Goal: Task Accomplishment & Management: Complete application form

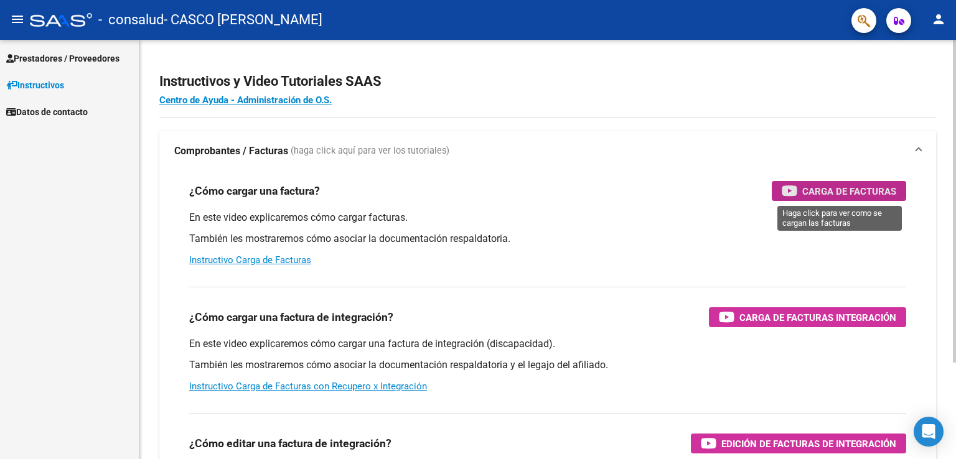
click at [805, 196] on span "Carga de Facturas" at bounding box center [849, 192] width 94 height 16
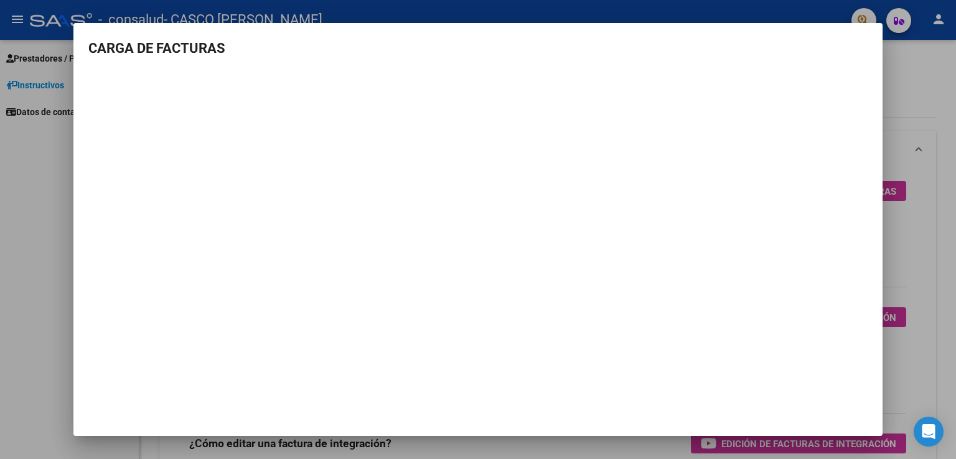
click at [955, 108] on div at bounding box center [478, 229] width 956 height 459
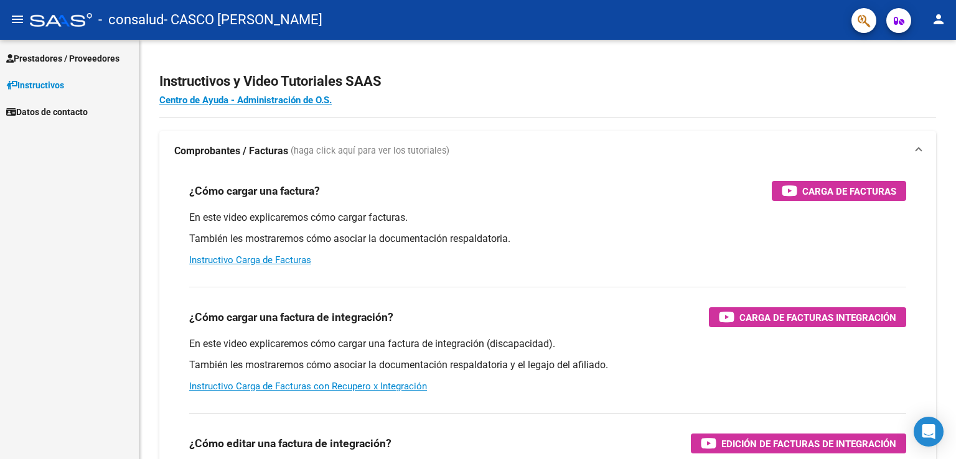
click at [77, 60] on span "Prestadores / Proveedores" at bounding box center [62, 59] width 113 height 14
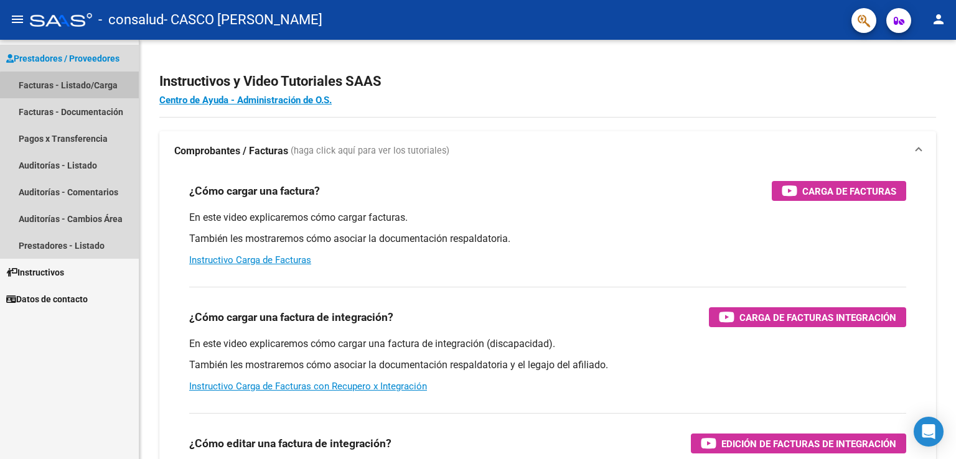
click at [82, 87] on link "Facturas - Listado/Carga" at bounding box center [69, 85] width 139 height 27
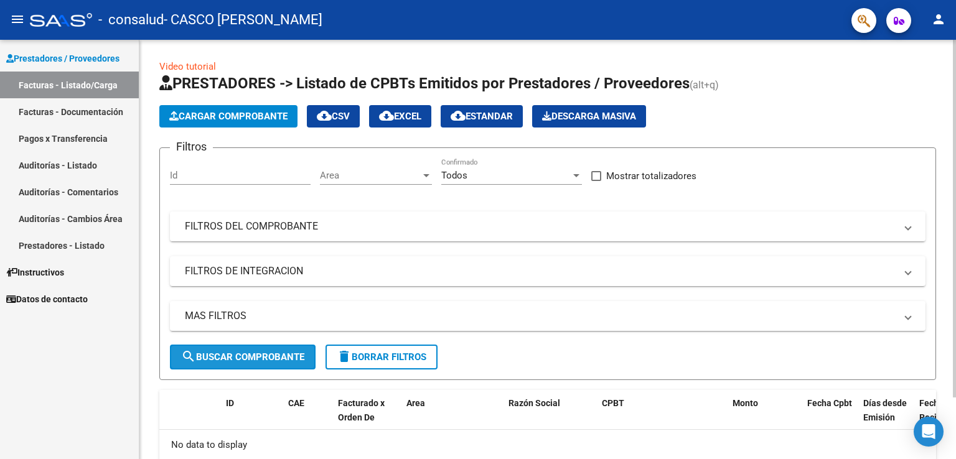
click at [238, 360] on span "search Buscar Comprobante" at bounding box center [242, 357] width 123 height 11
click at [294, 229] on mat-panel-title "FILTROS DEL COMPROBANTE" at bounding box center [540, 227] width 711 height 14
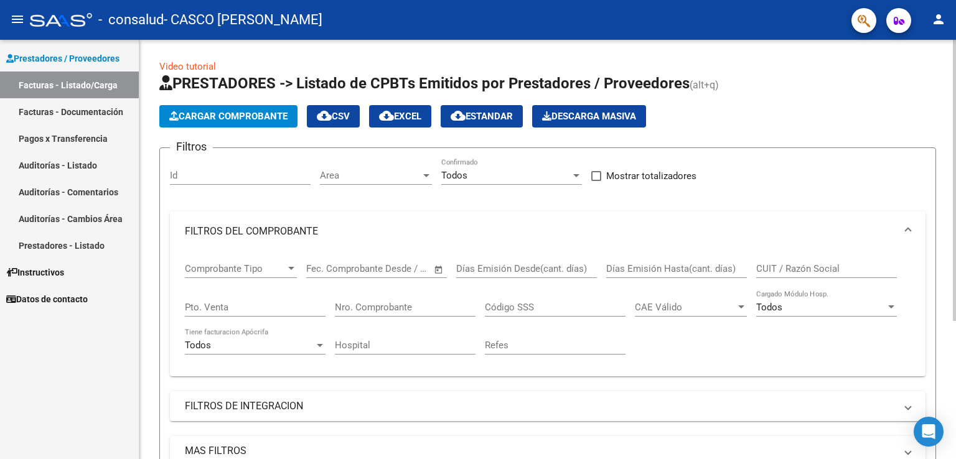
click at [294, 229] on mat-panel-title "FILTROS DEL COMPROBANTE" at bounding box center [540, 232] width 711 height 14
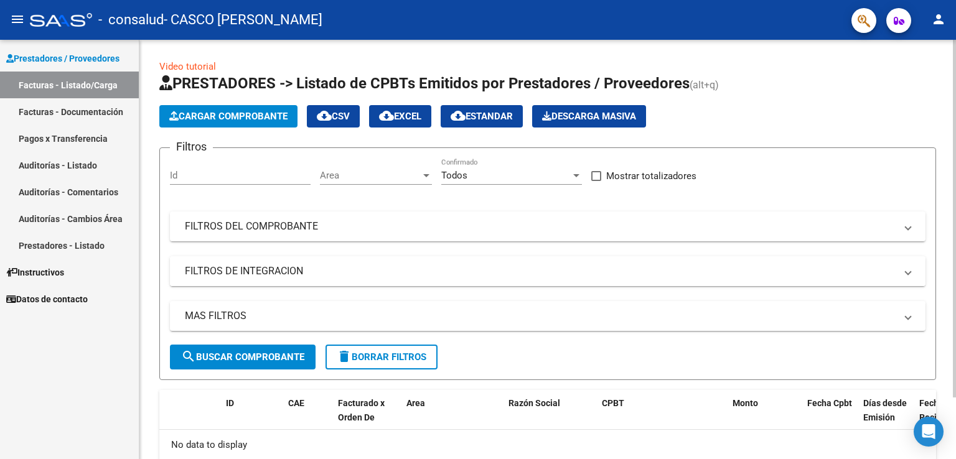
click at [299, 266] on mat-panel-title "FILTROS DE INTEGRACION" at bounding box center [540, 272] width 711 height 14
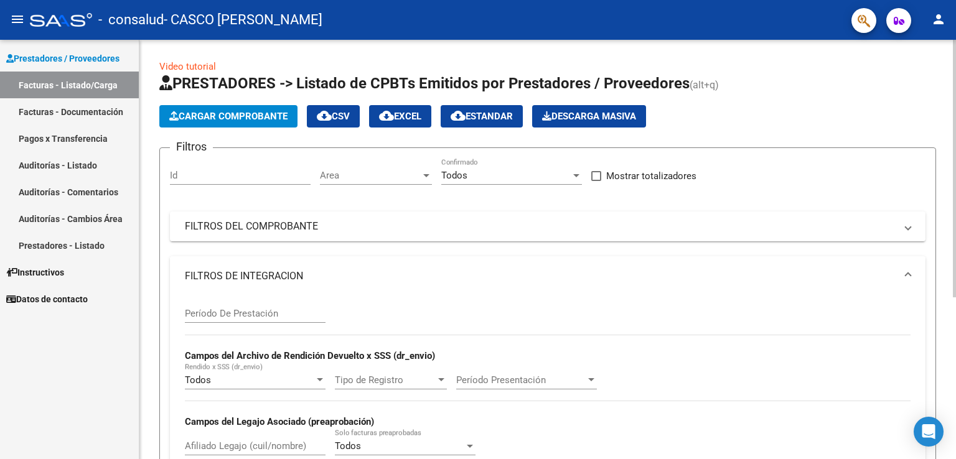
click at [299, 266] on mat-expansion-panel-header "FILTROS DE INTEGRACION" at bounding box center [548, 276] width 756 height 40
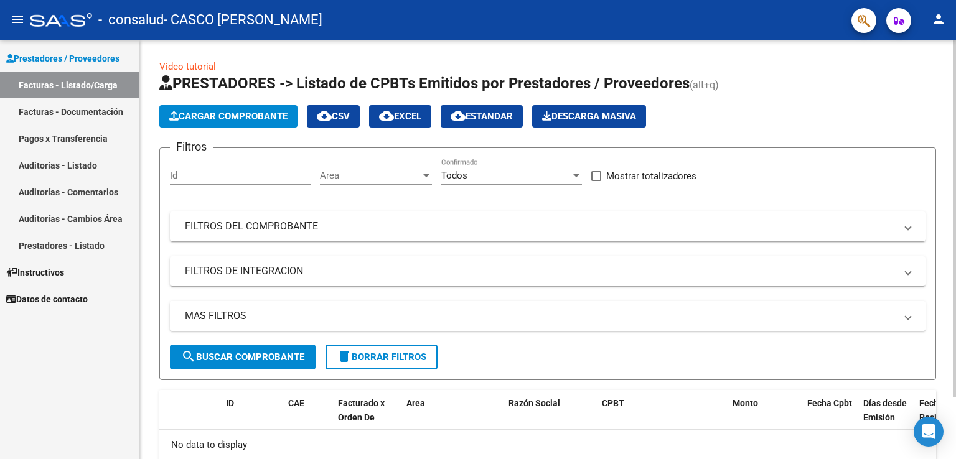
click at [305, 306] on mat-expansion-panel-header "MAS FILTROS" at bounding box center [548, 316] width 756 height 30
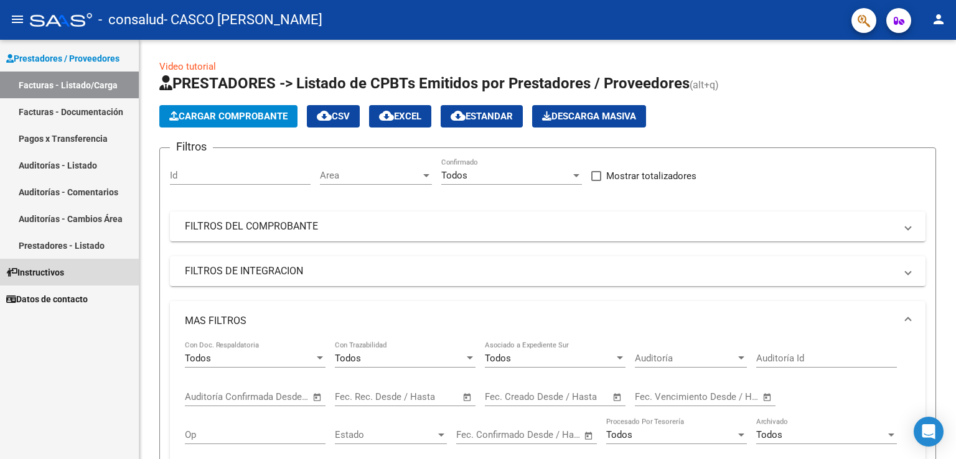
click at [78, 278] on link "Instructivos" at bounding box center [69, 272] width 139 height 27
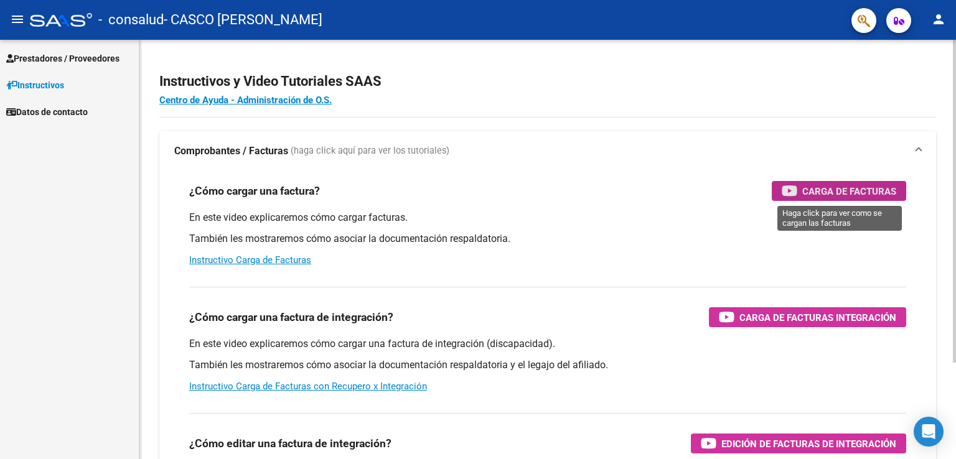
click at [804, 184] on span "Carga de Facturas" at bounding box center [849, 192] width 94 height 16
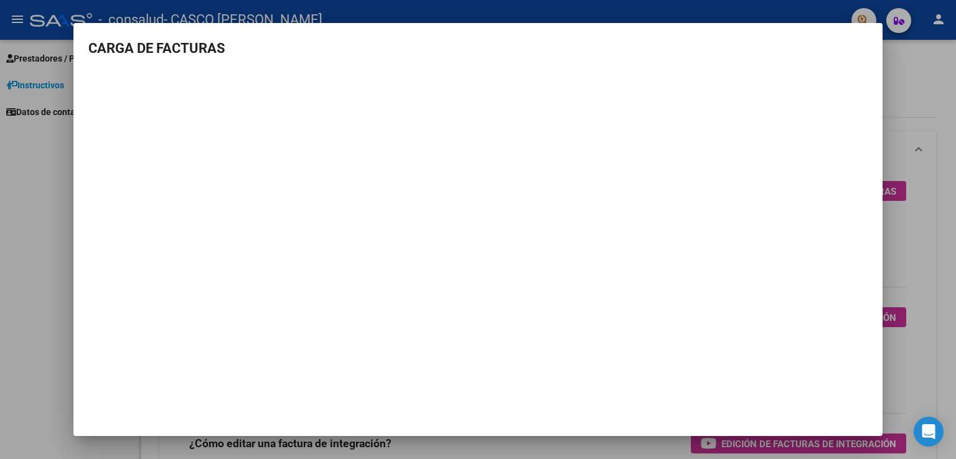
click at [0, 84] on div at bounding box center [478, 229] width 956 height 459
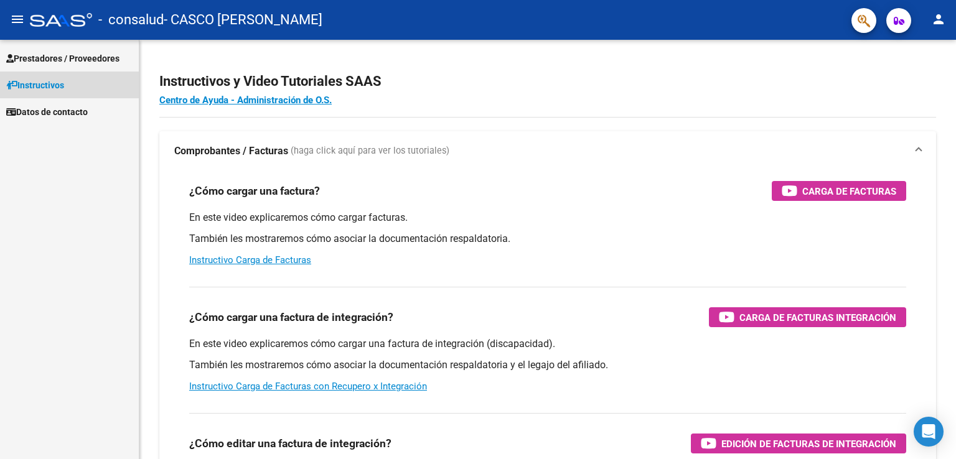
click at [20, 88] on span "Instructivos" at bounding box center [35, 85] width 58 height 14
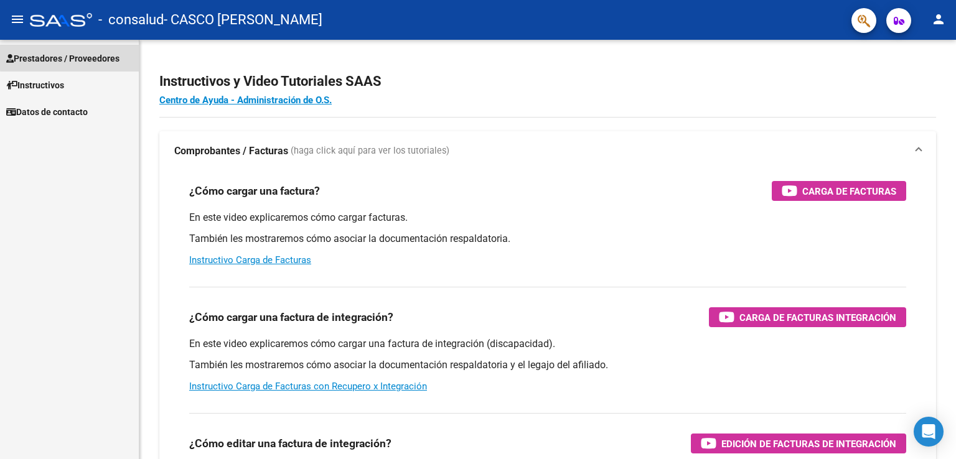
click at [113, 54] on span "Prestadores / Proveedores" at bounding box center [62, 59] width 113 height 14
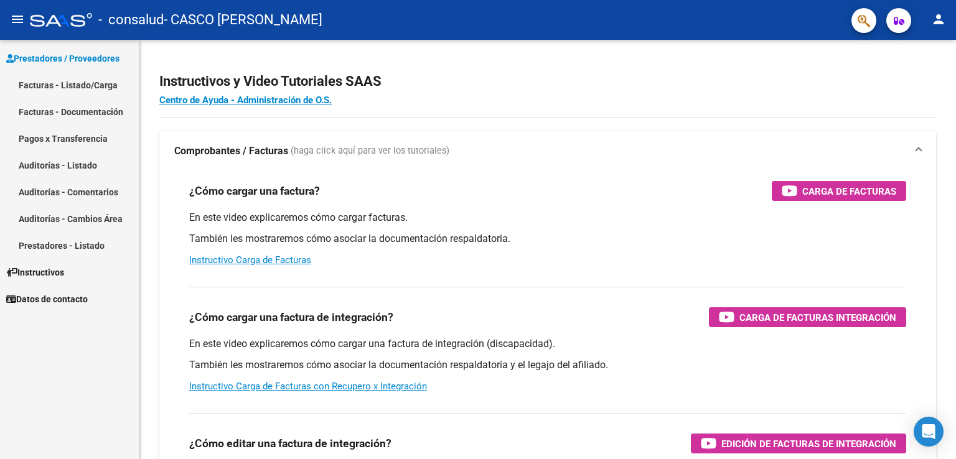
click at [110, 87] on link "Facturas - Listado/Carga" at bounding box center [69, 85] width 139 height 27
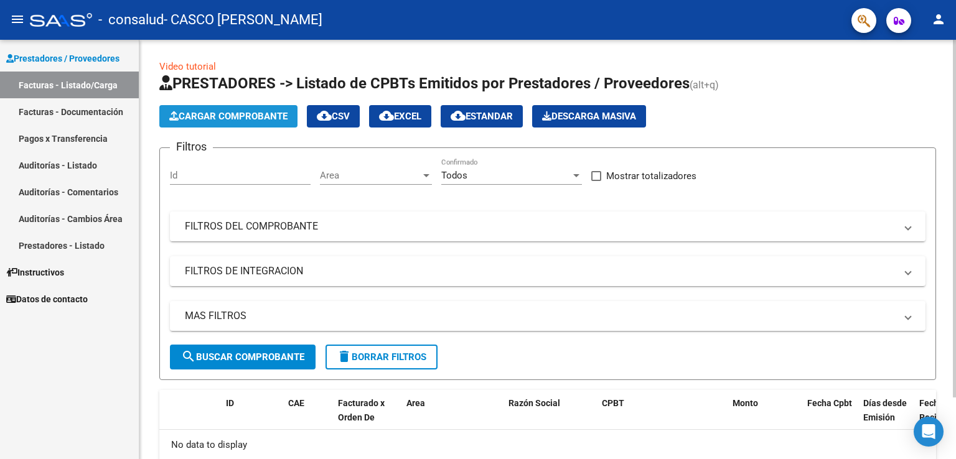
click at [250, 117] on span "Cargar Comprobante" at bounding box center [228, 116] width 118 height 11
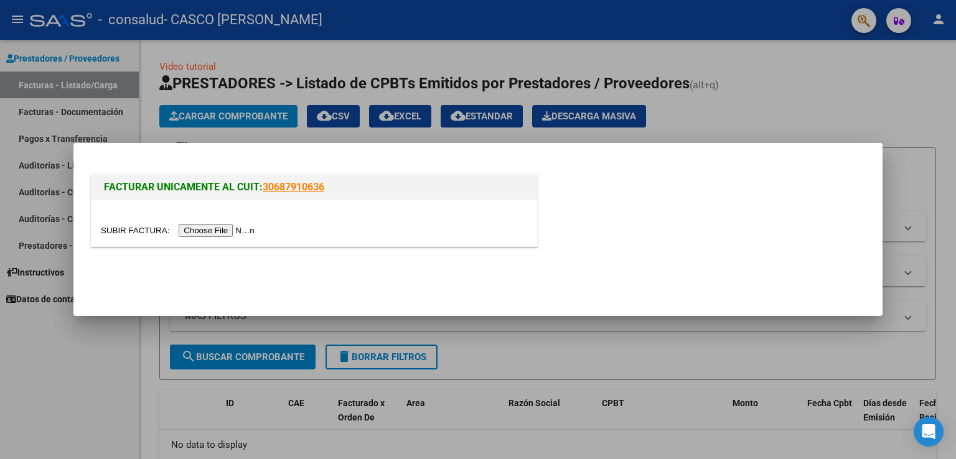
click at [239, 227] on input "file" at bounding box center [179, 230] width 157 height 13
click at [210, 228] on input "file" at bounding box center [179, 230] width 157 height 13
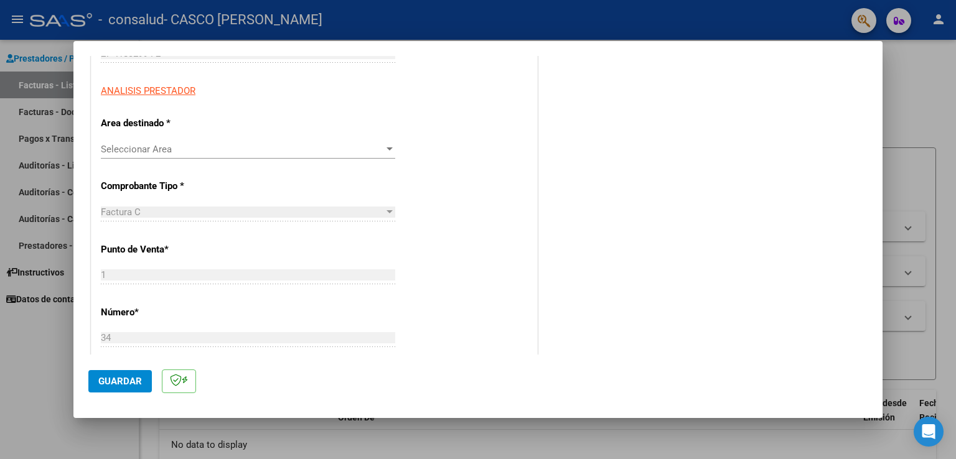
scroll to position [212, 0]
click at [386, 152] on div "Seleccionar Area" at bounding box center [248, 147] width 294 height 11
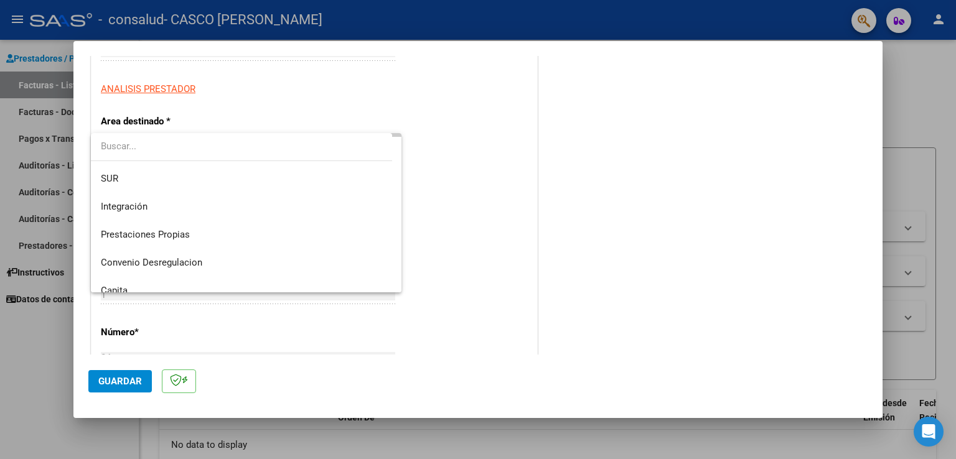
scroll to position [60, 0]
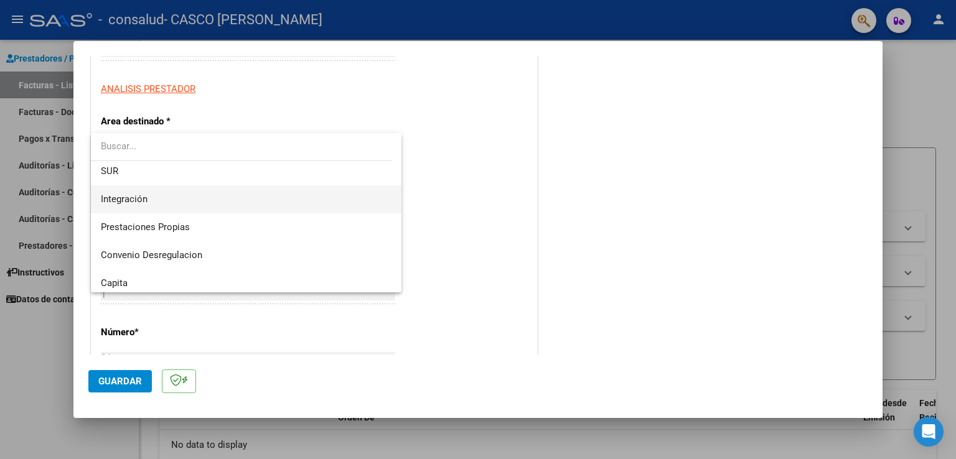
click at [185, 200] on span "Integración" at bounding box center [246, 199] width 291 height 28
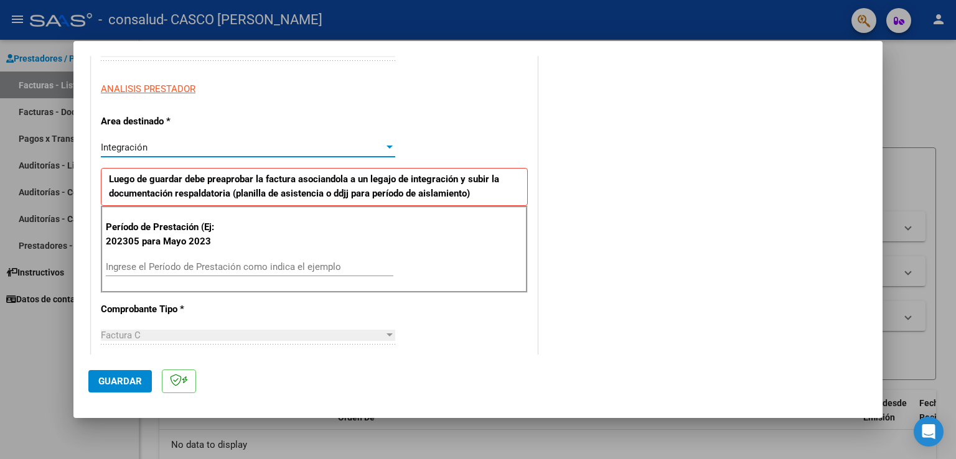
click at [374, 265] on input "Ingrese el Período de Prestación como indica el ejemplo" at bounding box center [250, 266] width 288 height 11
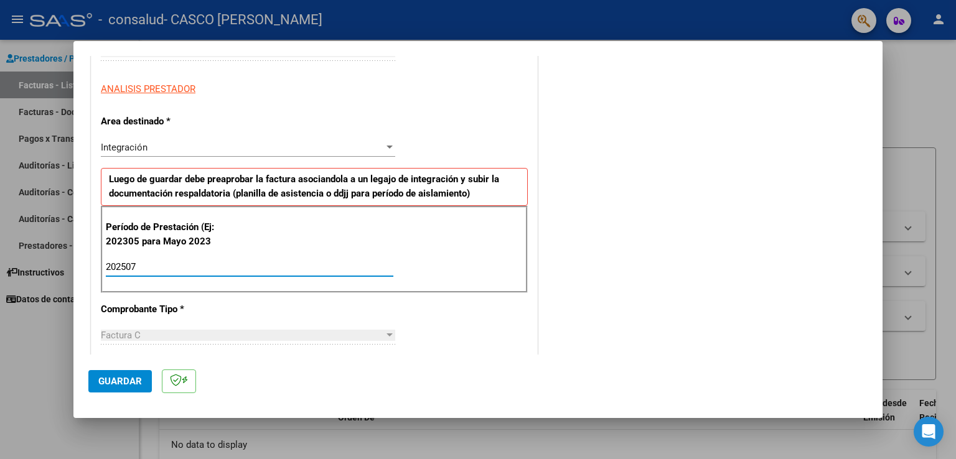
type input "202507"
click at [504, 314] on div "CUIT * 27-41832994-2 Ingresar CUIT ANALISIS PRESTADOR Area destinado * Integrac…" at bounding box center [314, 456] width 446 height 913
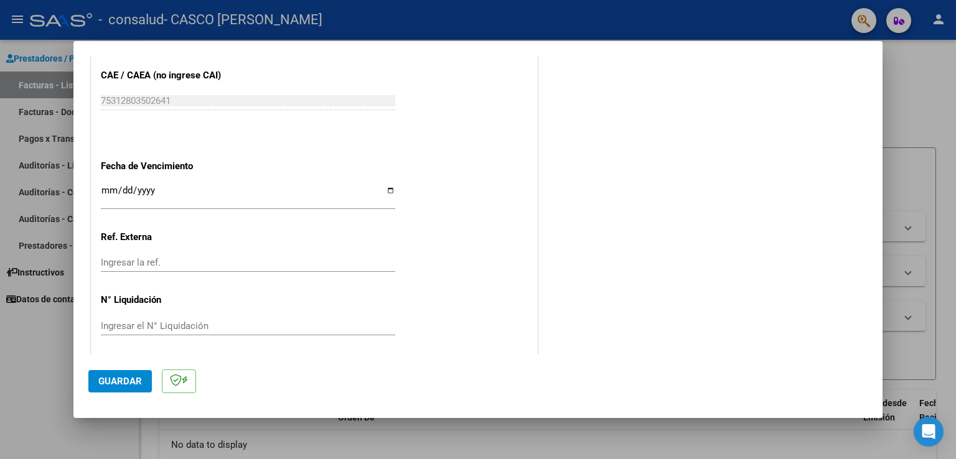
scroll to position [772, 0]
click at [867, 339] on mat-dialog-content "COMPROBANTE VER COMPROBANTE El comprobante fue leído exitosamente. DATOS DEL CO…" at bounding box center [477, 205] width 809 height 299
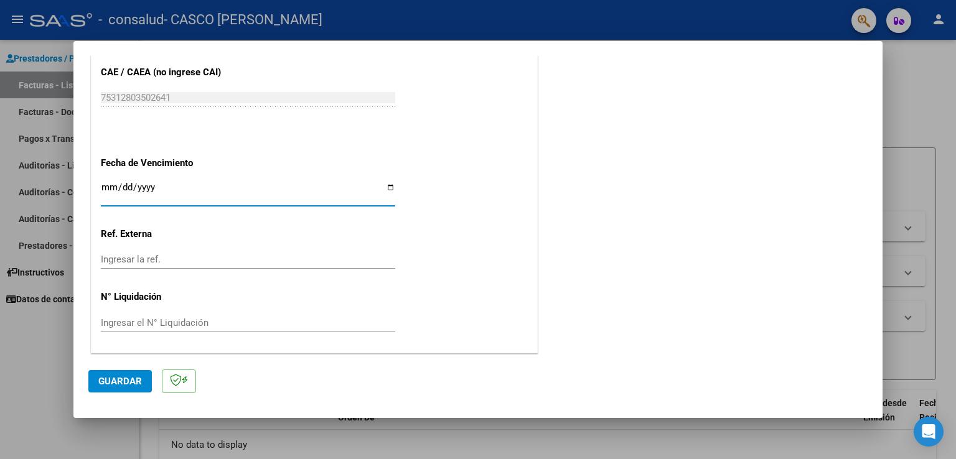
click at [110, 182] on input "Ingresar la fecha" at bounding box center [248, 192] width 294 height 20
click at [112, 185] on input "Ingresar la fecha" at bounding box center [248, 192] width 294 height 20
drag, startPoint x: 112, startPoint y: 185, endPoint x: 123, endPoint y: 186, distance: 10.7
click at [123, 186] on input "Ingresar la fecha" at bounding box center [248, 192] width 294 height 20
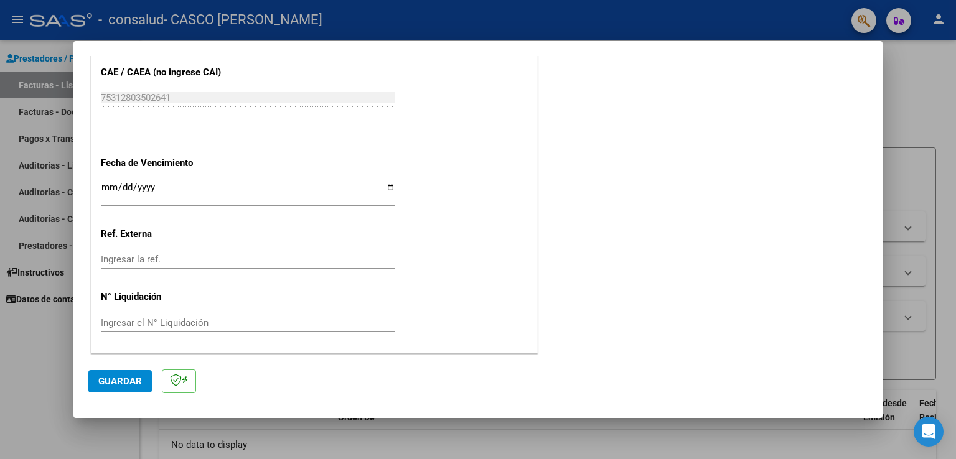
click at [217, 385] on mat-dialog-actions "Guardar" at bounding box center [477, 379] width 779 height 49
click at [149, 383] on button "Guardar" at bounding box center [119, 381] width 63 height 22
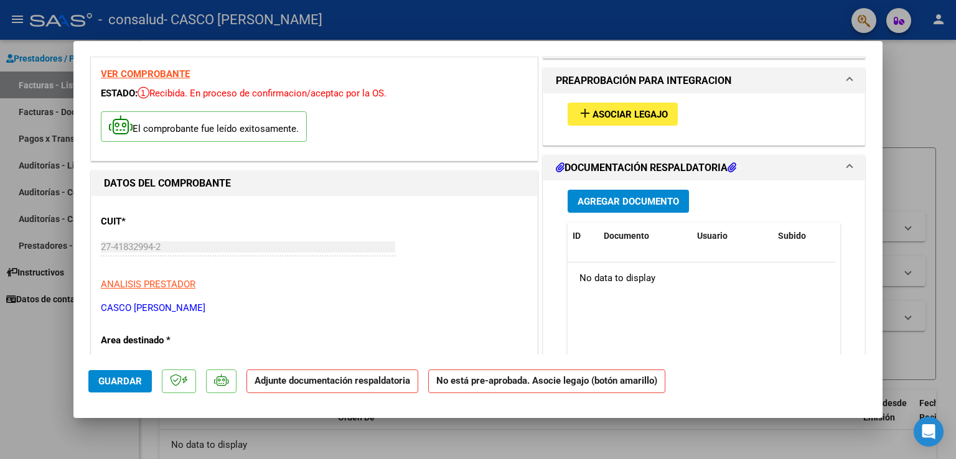
scroll to position [42, 0]
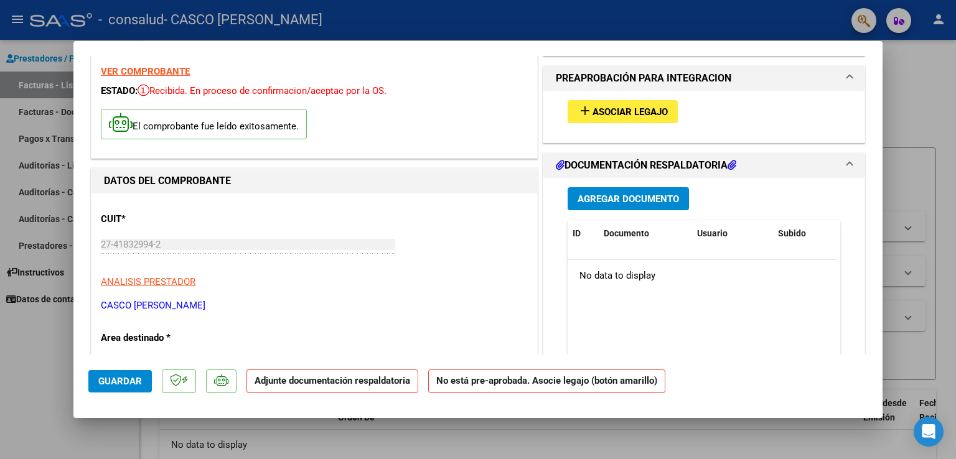
click at [728, 112] on div "add Asociar Legajo" at bounding box center [703, 112] width 291 height 42
click at [663, 195] on span "Agregar Documento" at bounding box center [628, 199] width 101 height 11
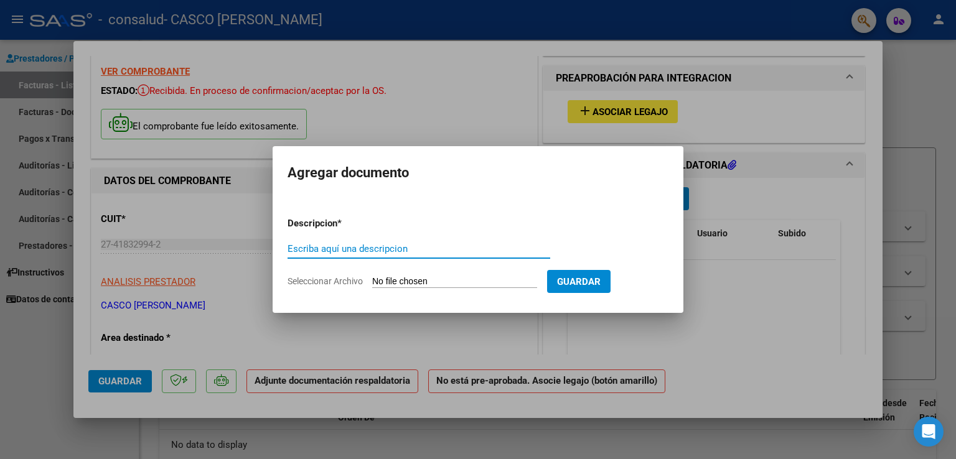
click at [473, 251] on input "Escriba aquí una descripcion" at bounding box center [419, 248] width 263 height 11
type input "asistencia"
click at [457, 269] on div "asistencia Escriba aquí una descripcion" at bounding box center [419, 255] width 263 height 30
click at [461, 276] on app-file-uploader "Seleccionar Archivo" at bounding box center [418, 281] width 260 height 11
click at [464, 282] on input "Seleccionar Archivo" at bounding box center [454, 282] width 165 height 12
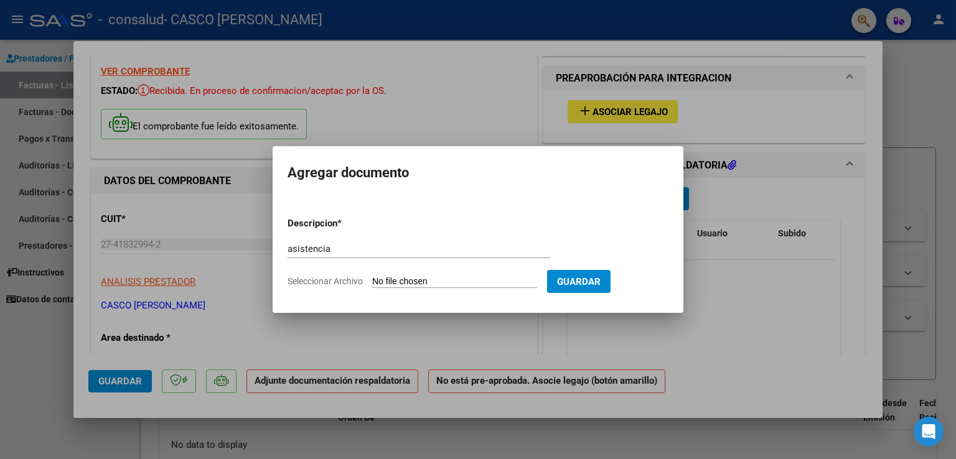
type input "C:\fakepath\CamScanner [DATE] 21.32.pdf"
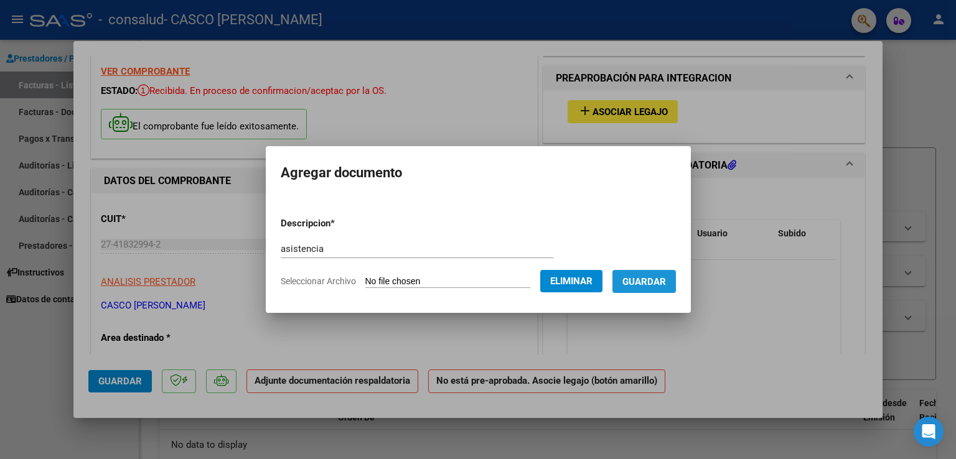
click at [665, 283] on span "Guardar" at bounding box center [644, 281] width 44 height 11
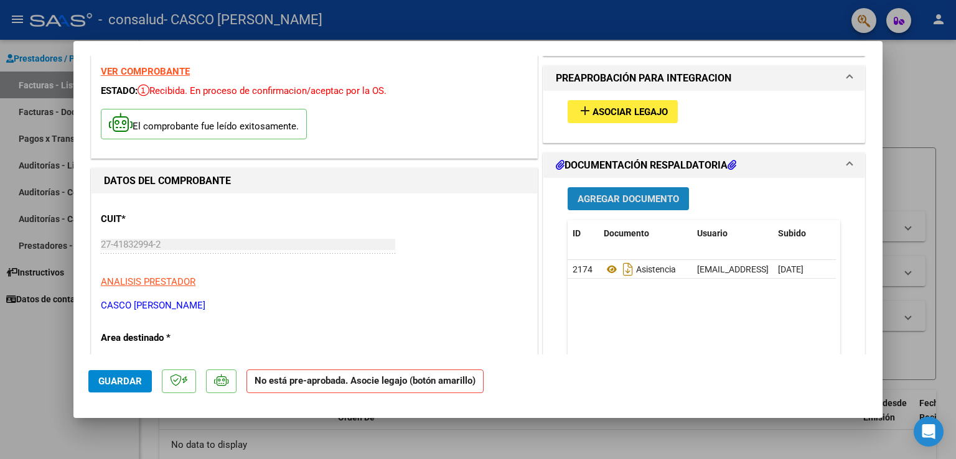
click at [583, 198] on span "Agregar Documento" at bounding box center [628, 199] width 101 height 11
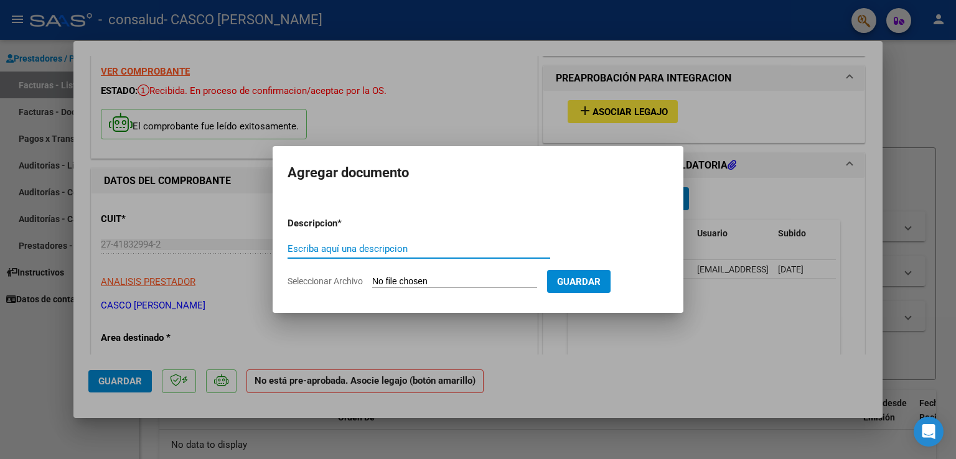
click at [388, 243] on input "Escriba aquí una descripcion" at bounding box center [419, 248] width 263 height 11
type input "c"
type input "comprobante del cae"
click at [432, 276] on input "Seleccionar Archivo" at bounding box center [454, 282] width 165 height 12
type input "C:\fakepath\cae.pdf"
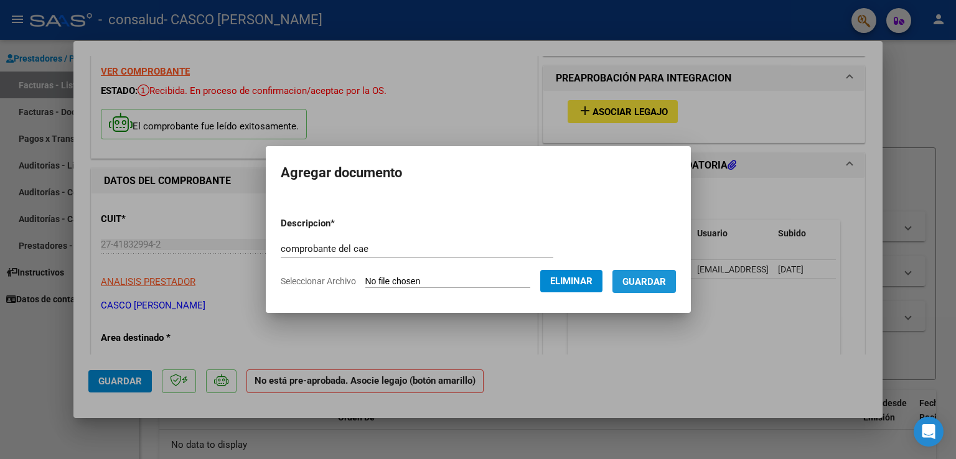
click at [650, 289] on button "Guardar" at bounding box center [643, 281] width 63 height 23
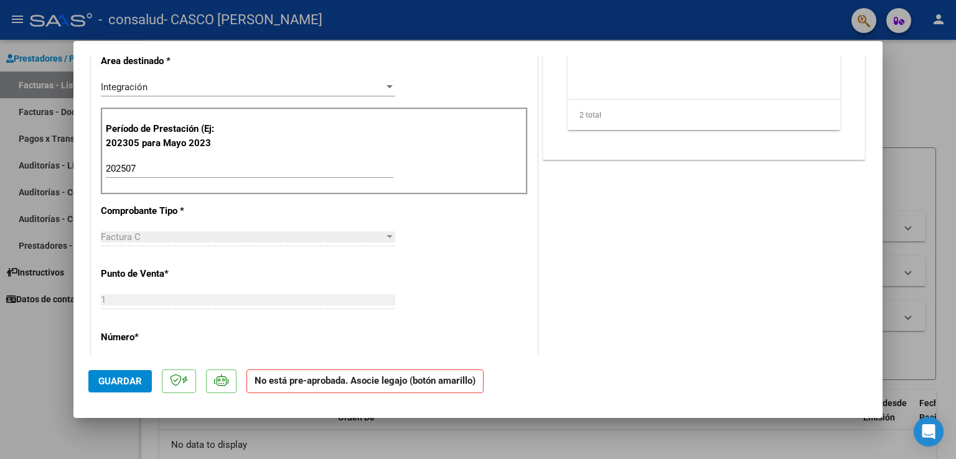
scroll to position [0, 0]
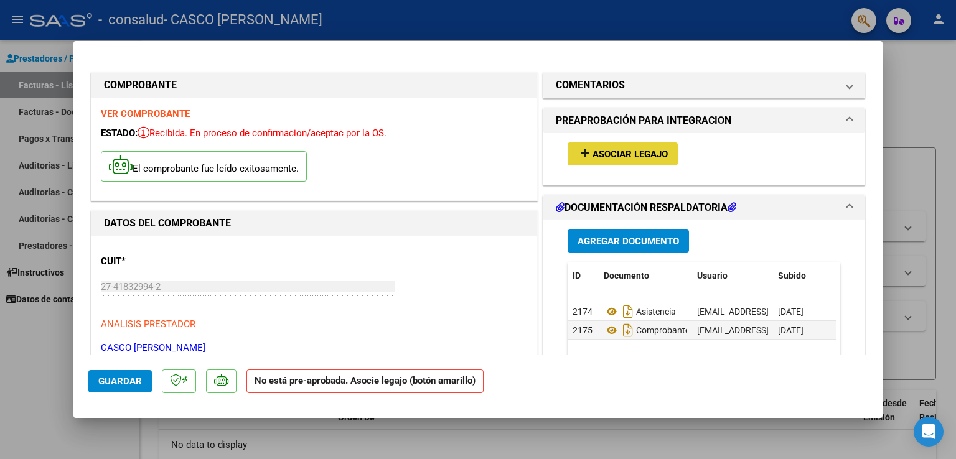
click at [594, 149] on span "Asociar Legajo" at bounding box center [629, 154] width 75 height 11
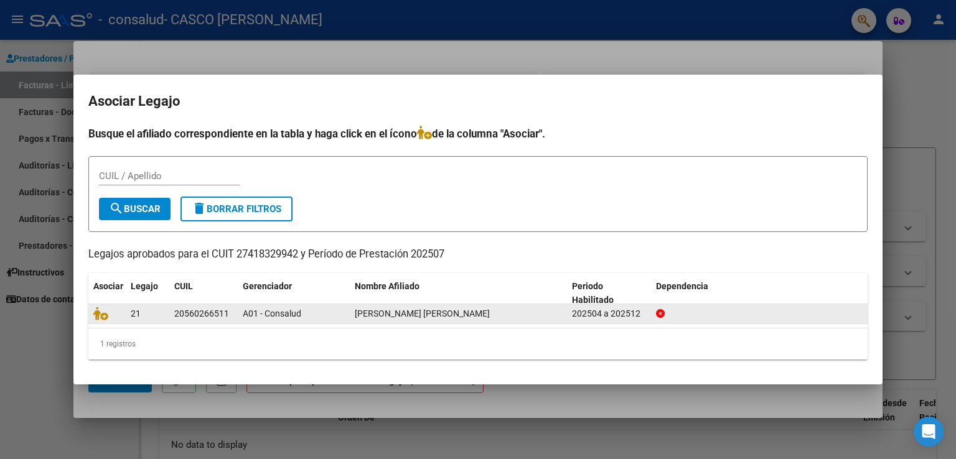
click at [235, 311] on datatable-body-cell "20560266511" at bounding box center [203, 313] width 68 height 19
click at [312, 317] on div "A01 - Consalud" at bounding box center [294, 314] width 102 height 14
click at [365, 321] on datatable-body-cell "[PERSON_NAME] [PERSON_NAME]" at bounding box center [458, 313] width 217 height 19
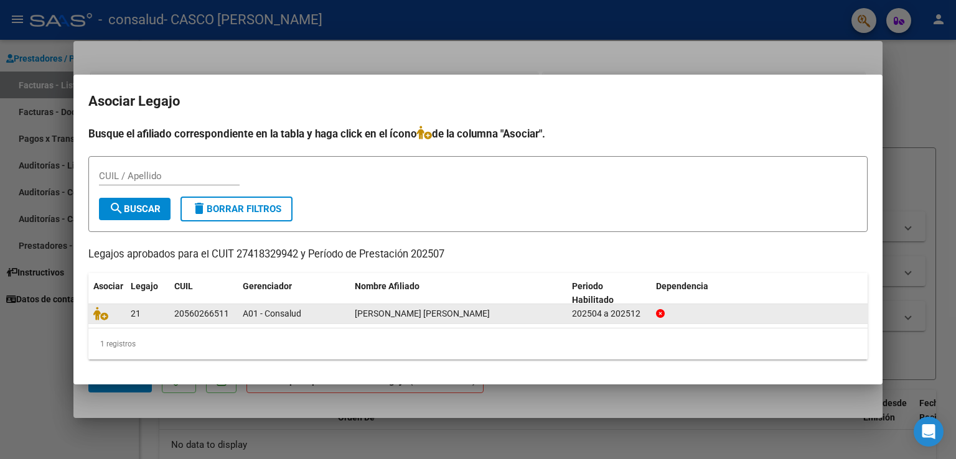
click at [369, 317] on span "[PERSON_NAME] [PERSON_NAME]" at bounding box center [422, 314] width 135 height 10
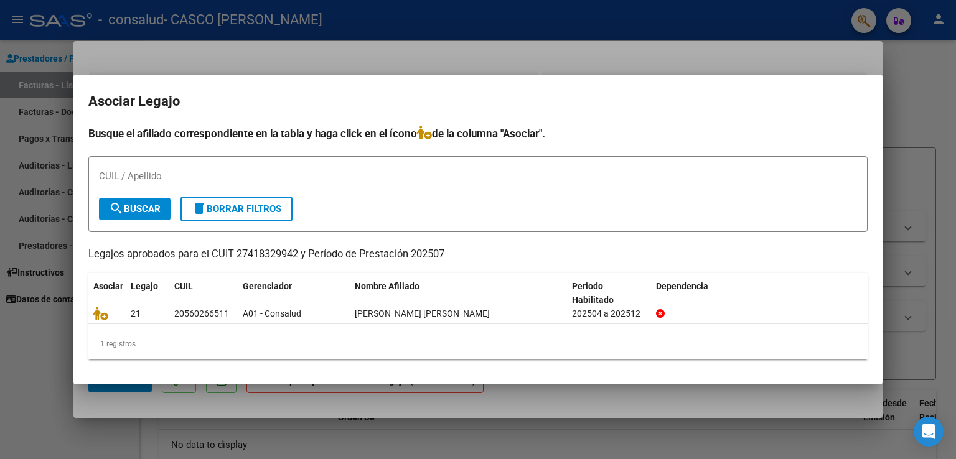
click at [240, 409] on div at bounding box center [478, 229] width 956 height 459
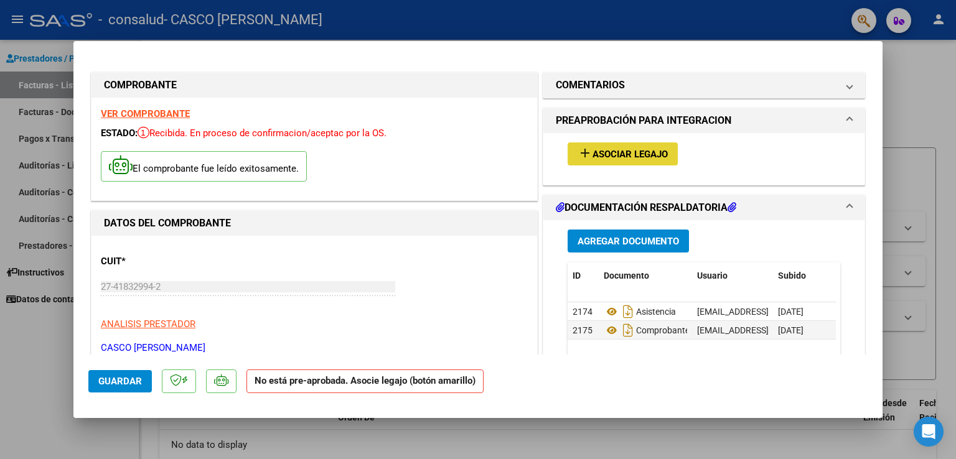
click at [578, 148] on mat-icon "add" at bounding box center [585, 153] width 15 height 15
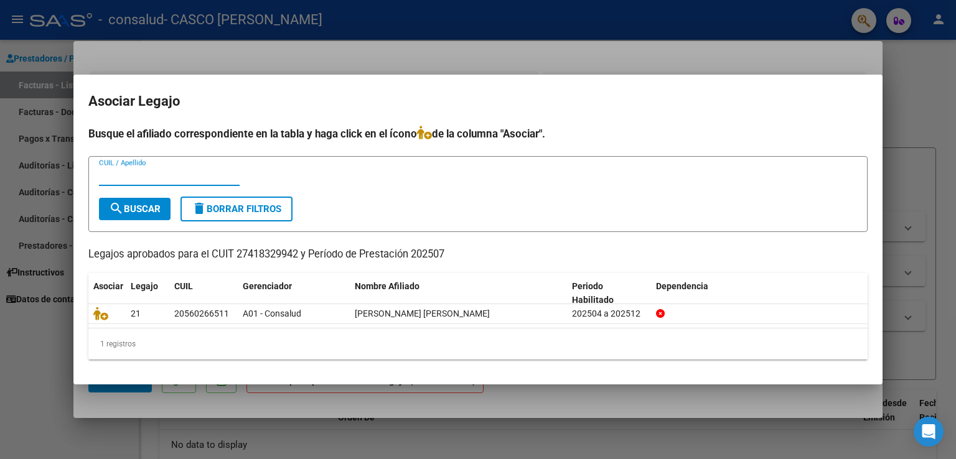
click at [202, 177] on input "CUIL / Apellido" at bounding box center [169, 176] width 141 height 11
type input "b"
click at [167, 207] on button "search Buscar" at bounding box center [135, 209] width 72 height 22
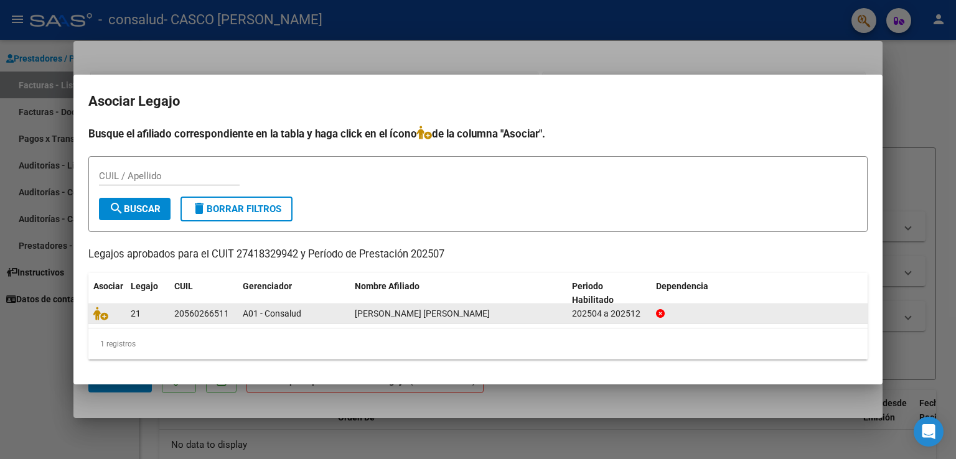
click at [194, 310] on div "20560266511" at bounding box center [201, 314] width 55 height 14
click at [101, 317] on icon at bounding box center [100, 314] width 15 height 14
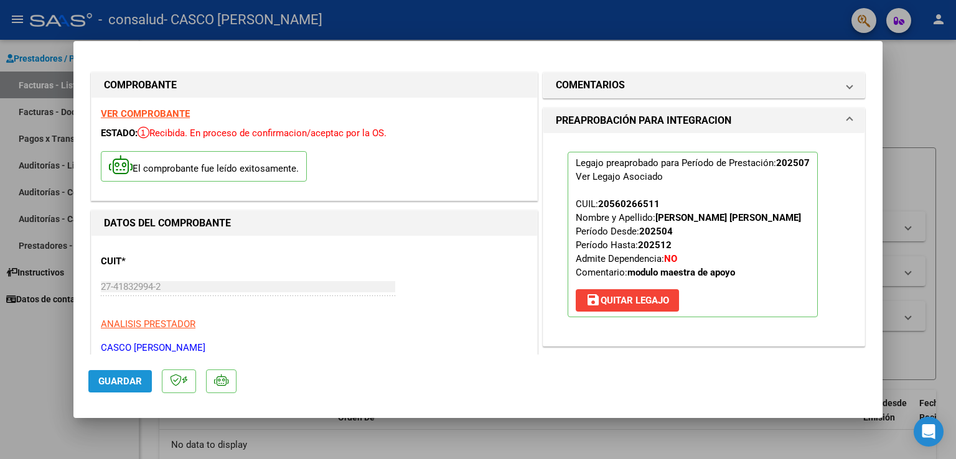
click at [132, 380] on span "Guardar" at bounding box center [120, 381] width 44 height 11
click at [133, 381] on span "Guardar" at bounding box center [120, 381] width 44 height 11
click at [929, 202] on div at bounding box center [478, 229] width 956 height 459
type input "$ 0,00"
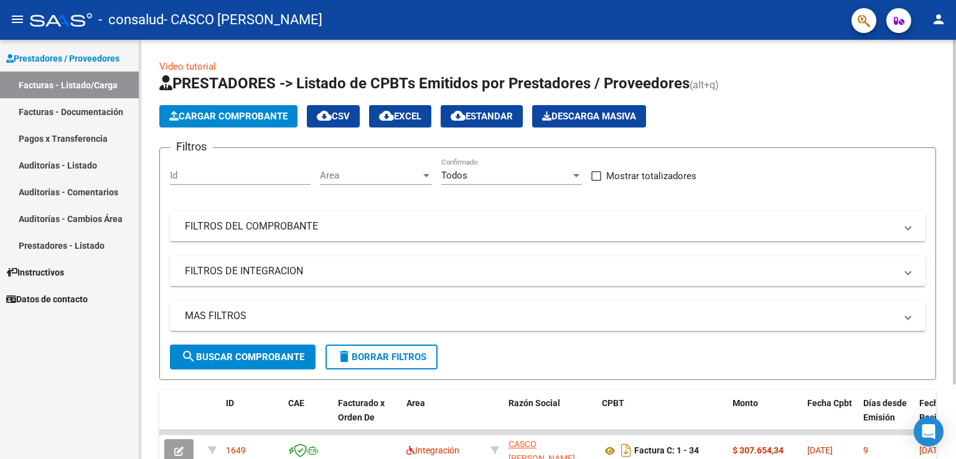
drag, startPoint x: 950, startPoint y: 132, endPoint x: 946, endPoint y: 161, distance: 29.5
click at [946, 161] on div "Video tutorial PRESTADORES -> Listado de CPBTs Emitidos por Prestadores / Prove…" at bounding box center [547, 291] width 817 height 502
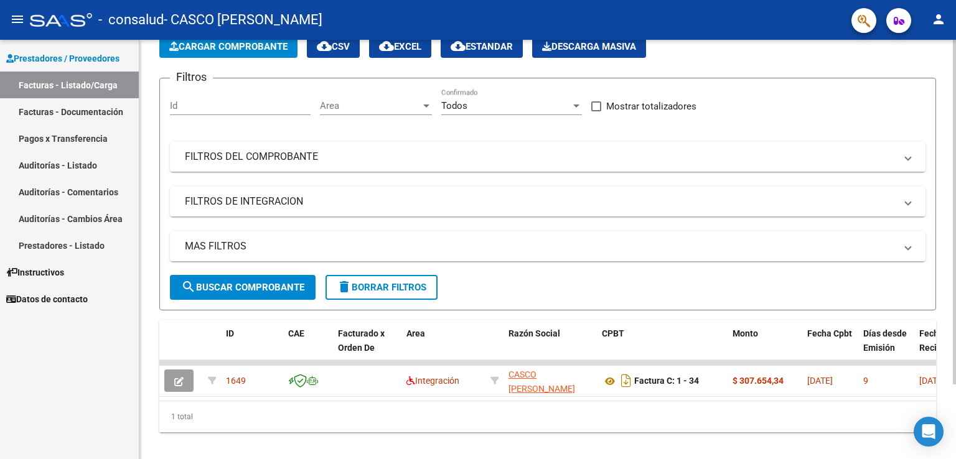
scroll to position [90, 0]
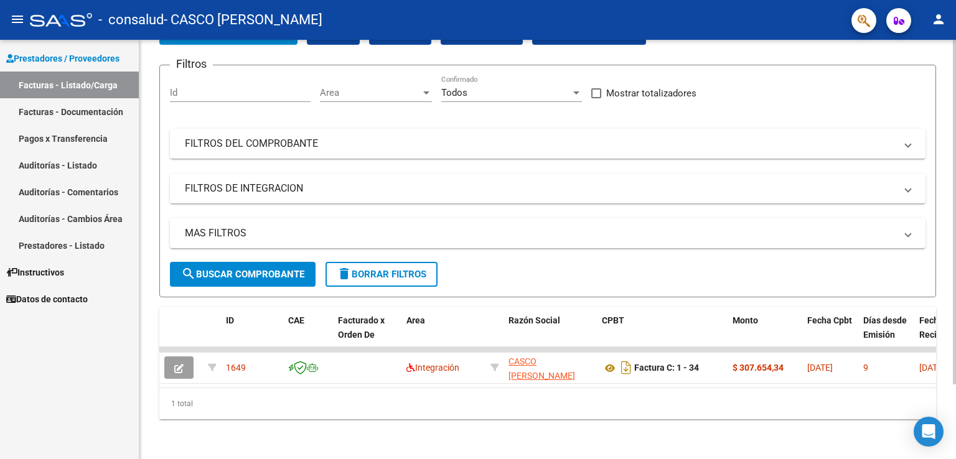
click at [955, 217] on div at bounding box center [954, 287] width 3 height 345
click at [953, 188] on div at bounding box center [954, 287] width 3 height 345
click at [955, 192] on div at bounding box center [954, 287] width 3 height 345
click at [955, 180] on div at bounding box center [954, 287] width 3 height 345
click at [955, 405] on div at bounding box center [954, 287] width 3 height 345
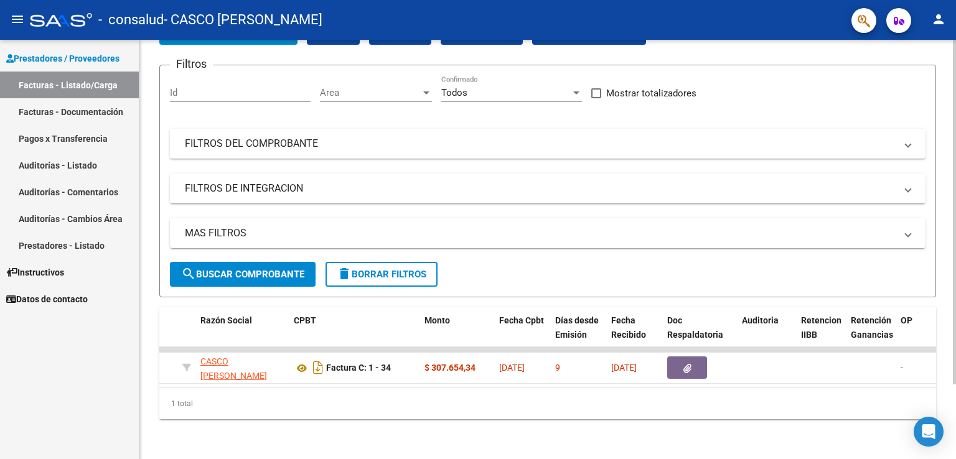
scroll to position [0, 306]
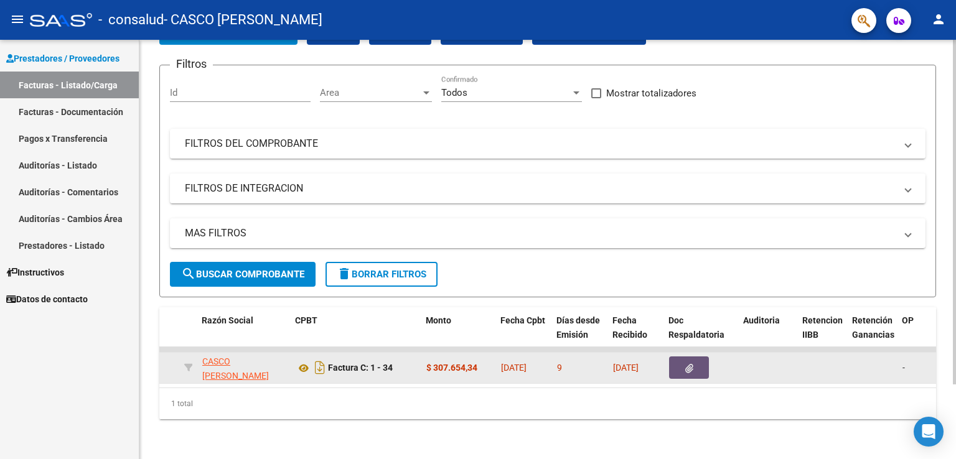
click at [695, 360] on button "button" at bounding box center [689, 368] width 40 height 22
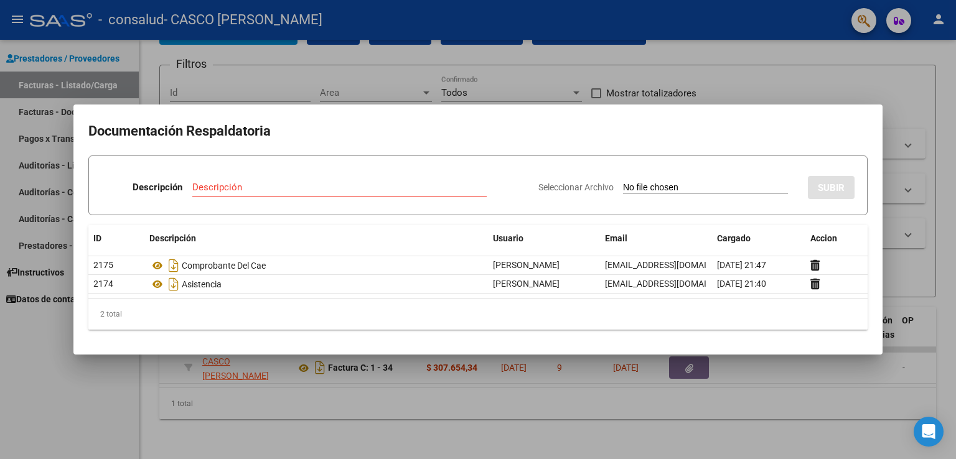
click at [731, 406] on div at bounding box center [478, 229] width 956 height 459
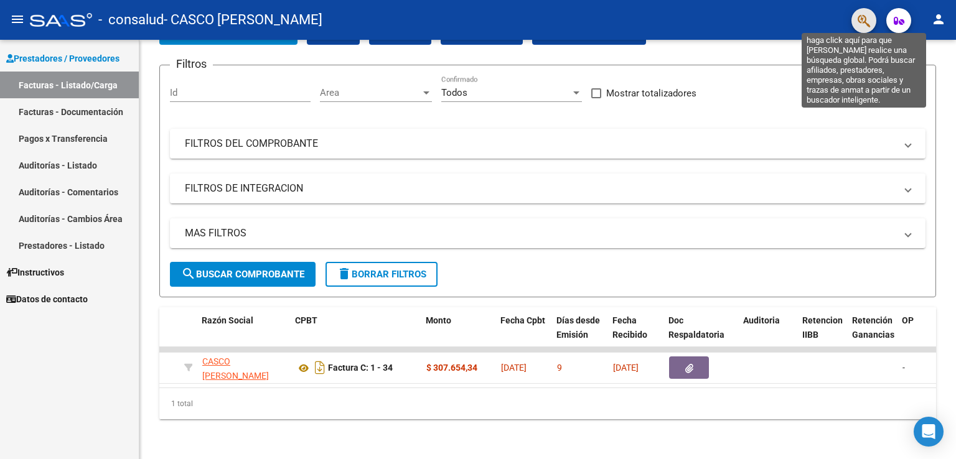
click at [858, 26] on icon "button" at bounding box center [864, 21] width 12 height 14
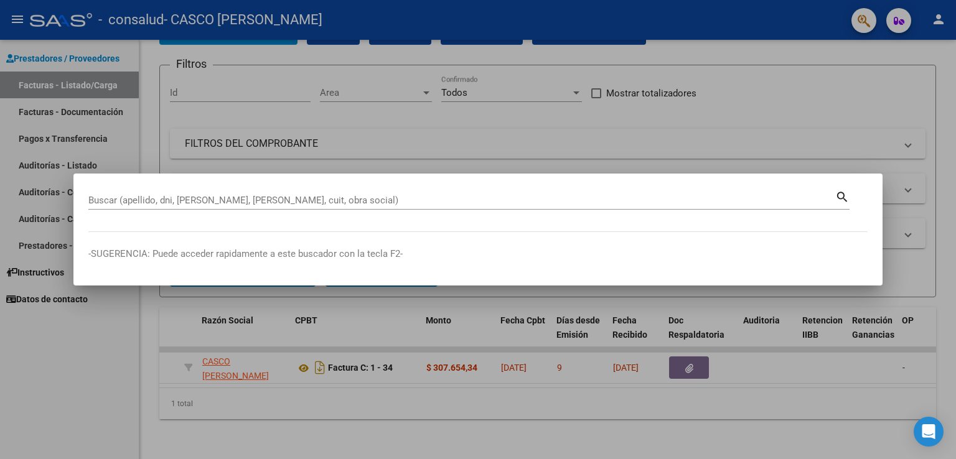
click at [630, 359] on div at bounding box center [478, 229] width 956 height 459
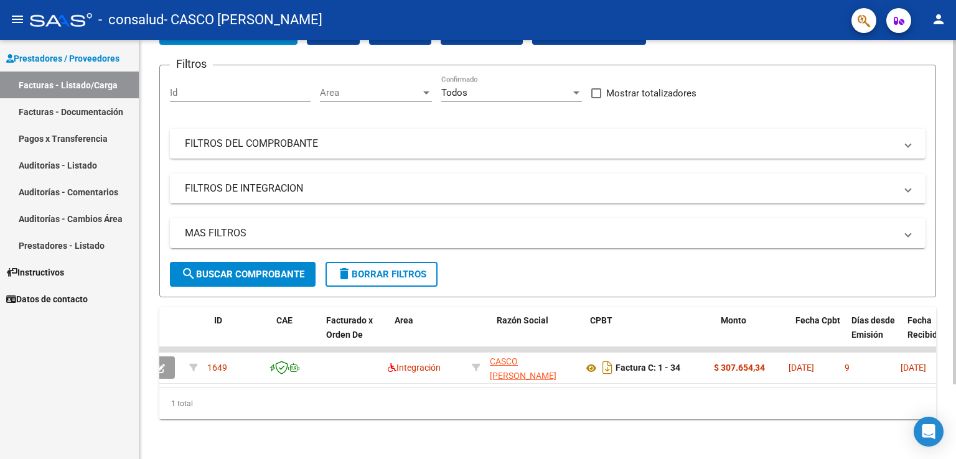
scroll to position [0, 0]
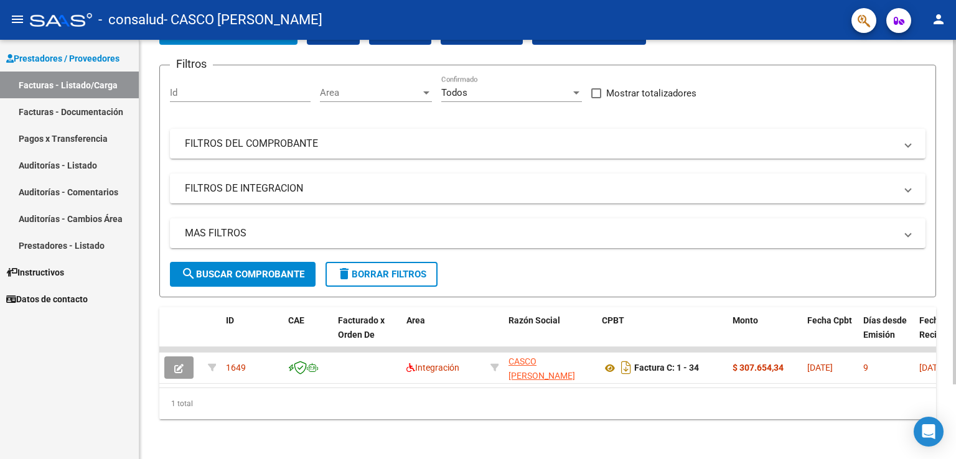
click at [955, 158] on div at bounding box center [954, 287] width 3 height 345
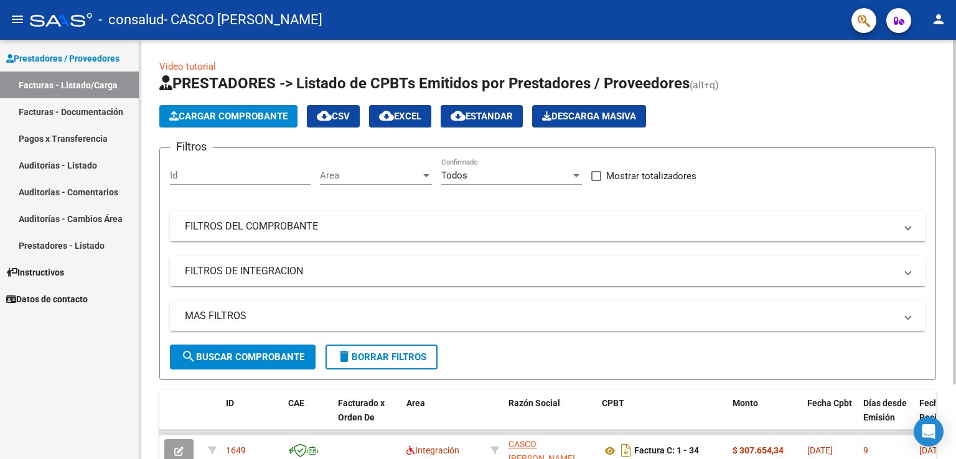
click at [936, 30] on div "menu - consalud - CASCO [PERSON_NAME] person Prestadores / Proveedores Facturas…" at bounding box center [478, 229] width 956 height 459
click at [197, 119] on span "Cargar Comprobante" at bounding box center [228, 116] width 118 height 11
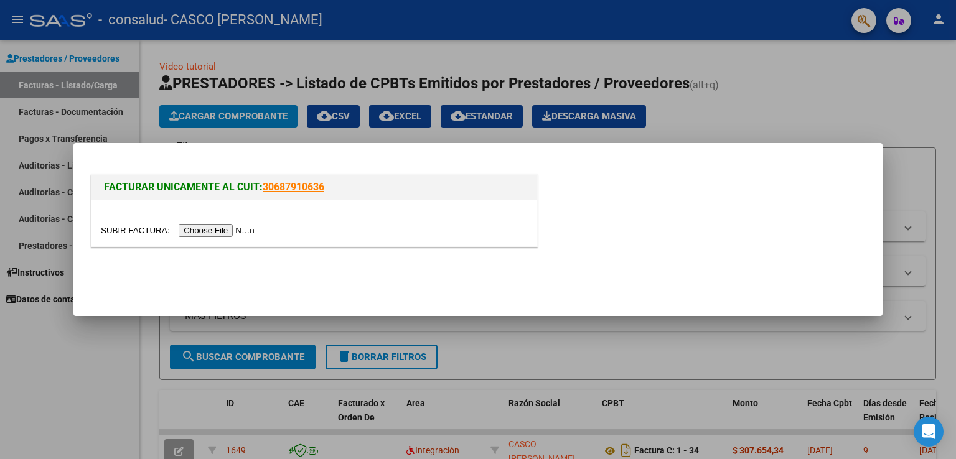
click at [237, 231] on input "file" at bounding box center [179, 230] width 157 height 13
click at [518, 452] on div at bounding box center [478, 229] width 956 height 459
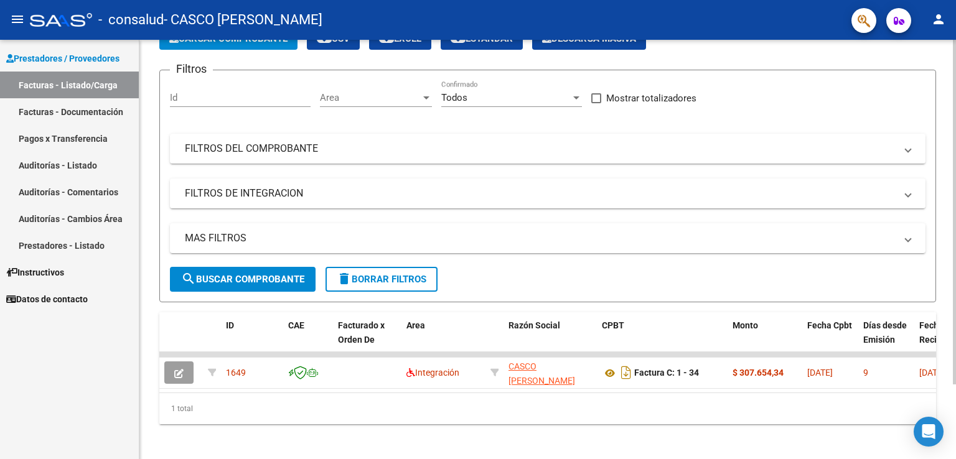
scroll to position [90, 0]
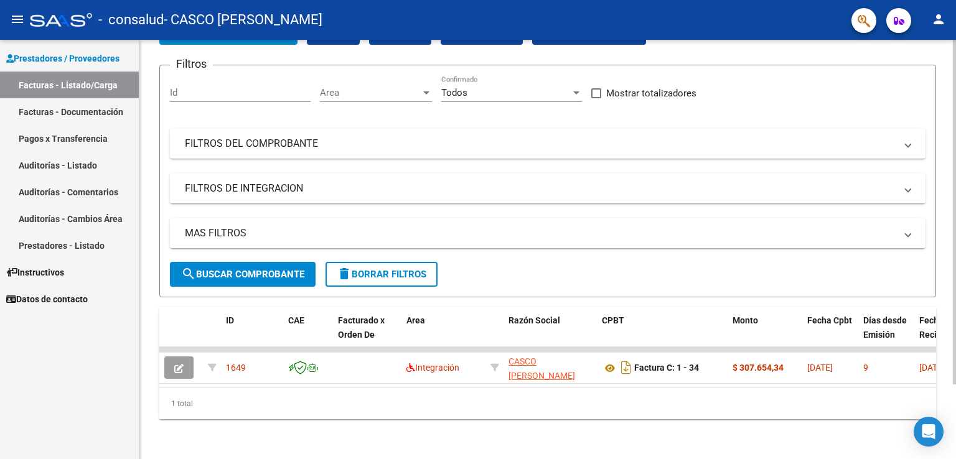
click at [953, 274] on div at bounding box center [954, 287] width 3 height 345
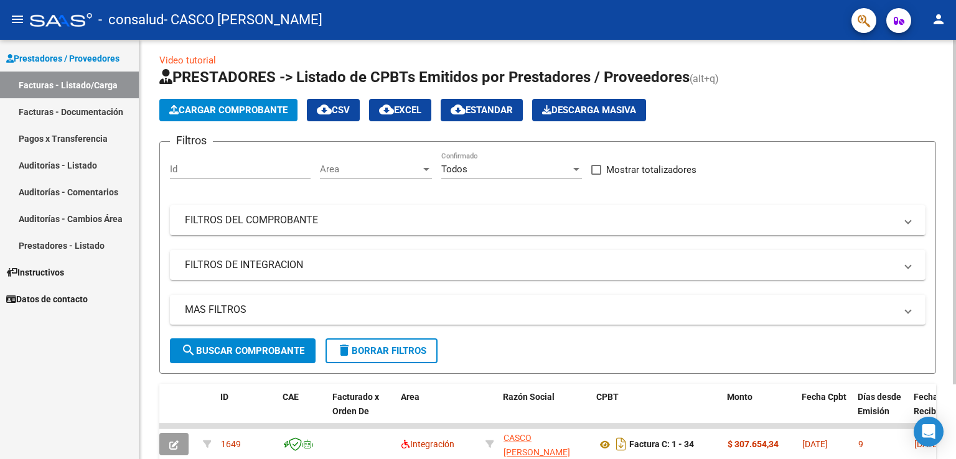
scroll to position [0, 0]
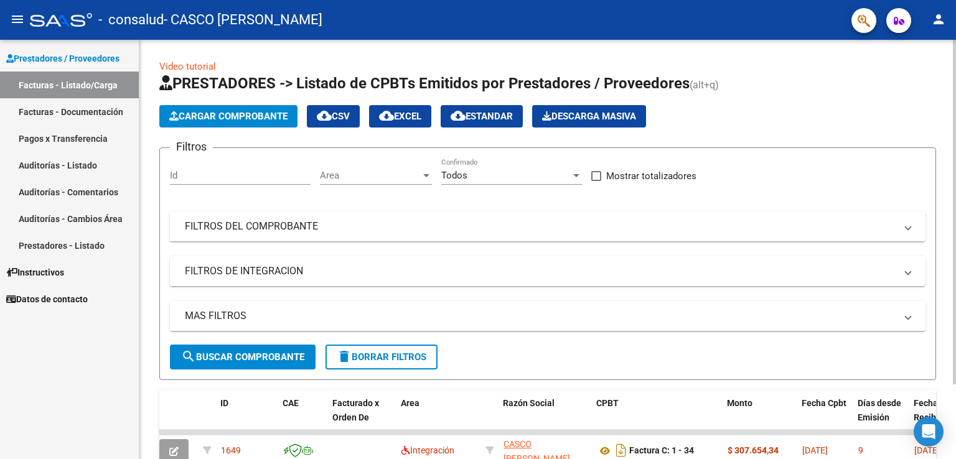
click at [932, 93] on div "Video tutorial PRESTADORES -> Listado de CPBTs Emitidos por Prestadores / Prove…" at bounding box center [549, 291] width 820 height 502
click at [266, 113] on span "Cargar Comprobante" at bounding box center [228, 116] width 118 height 11
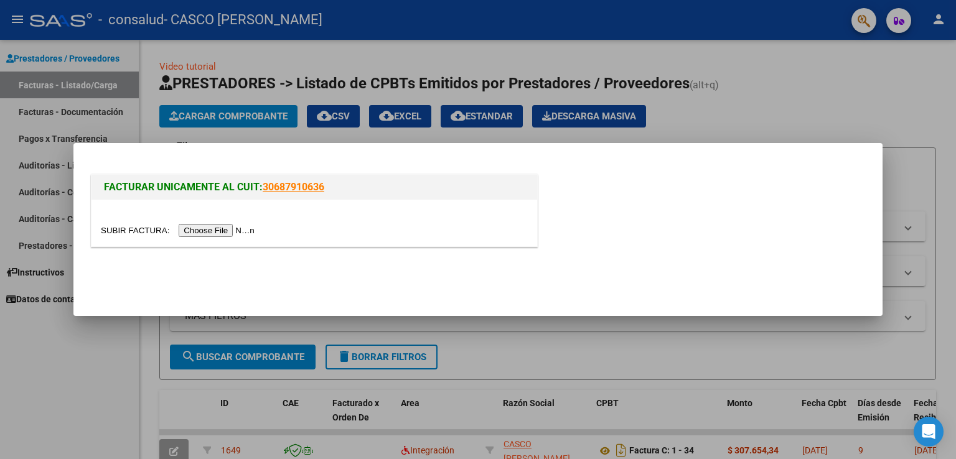
click at [233, 237] on input "file" at bounding box center [179, 230] width 157 height 13
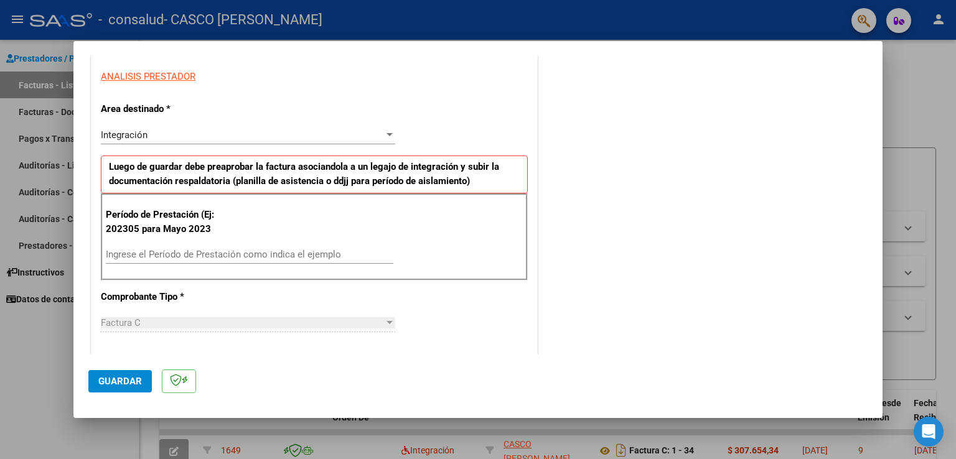
scroll to position [228, 0]
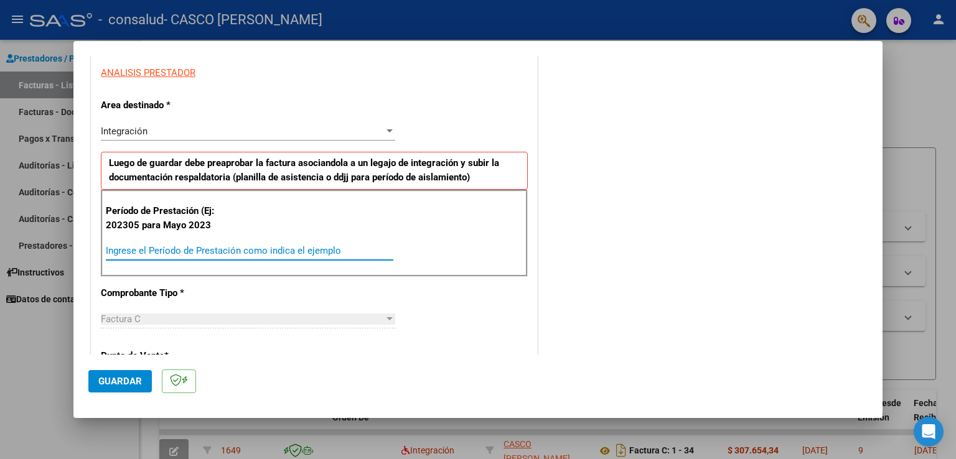
click at [329, 248] on input "Ingrese el Período de Prestación como indica el ejemplo" at bounding box center [250, 250] width 288 height 11
type input "202507"
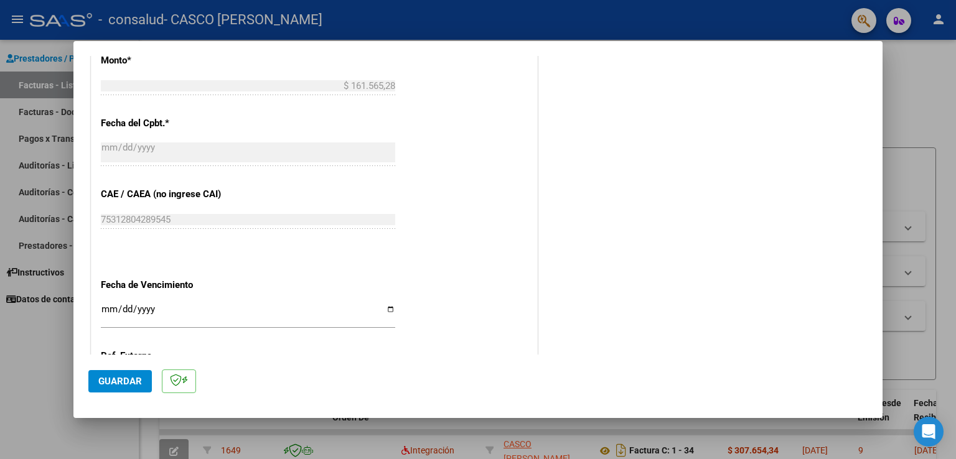
scroll to position [642, 0]
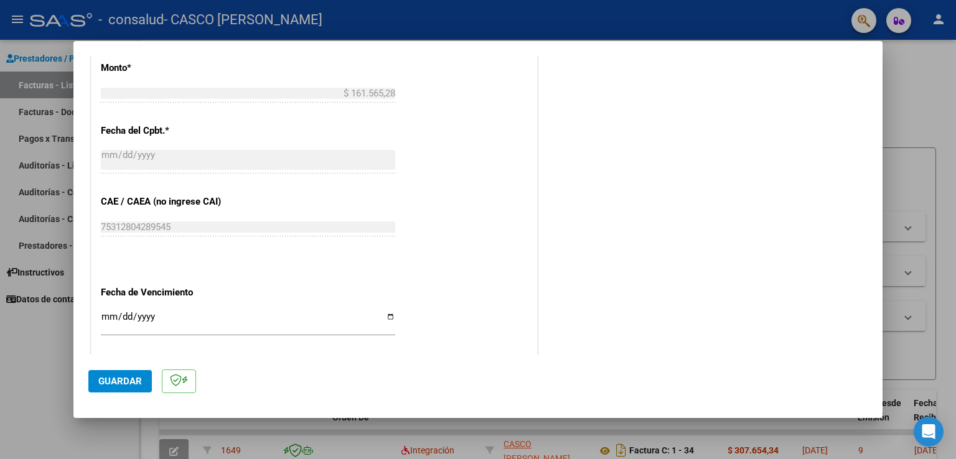
drag, startPoint x: 868, startPoint y: 246, endPoint x: 869, endPoint y: 284, distance: 38.0
click at [869, 284] on mat-dialog-content "COMPROBANTE VER COMPROBANTE El comprobante fue leído exitosamente. DATOS DEL CO…" at bounding box center [477, 205] width 809 height 299
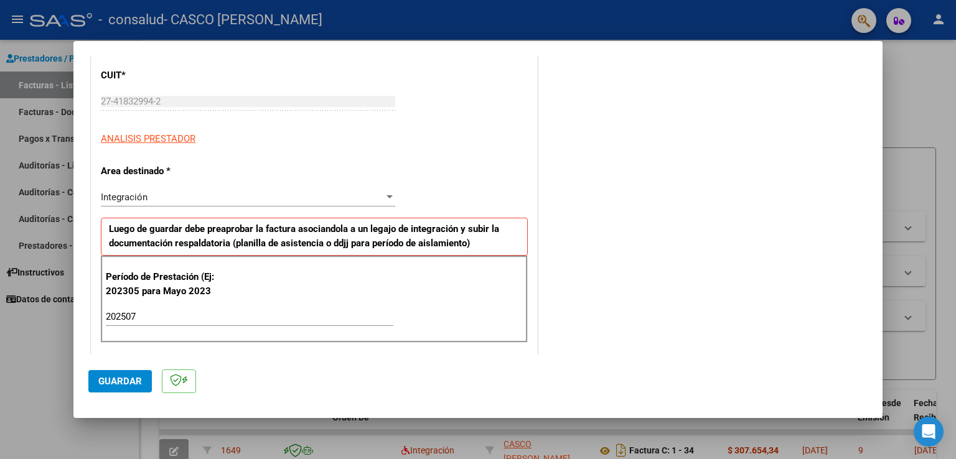
scroll to position [148, 0]
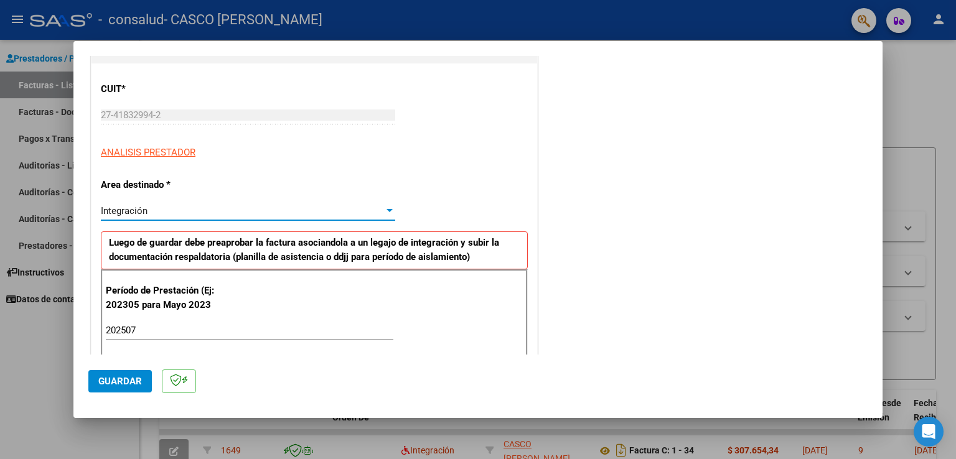
click at [387, 210] on div at bounding box center [389, 210] width 6 height 3
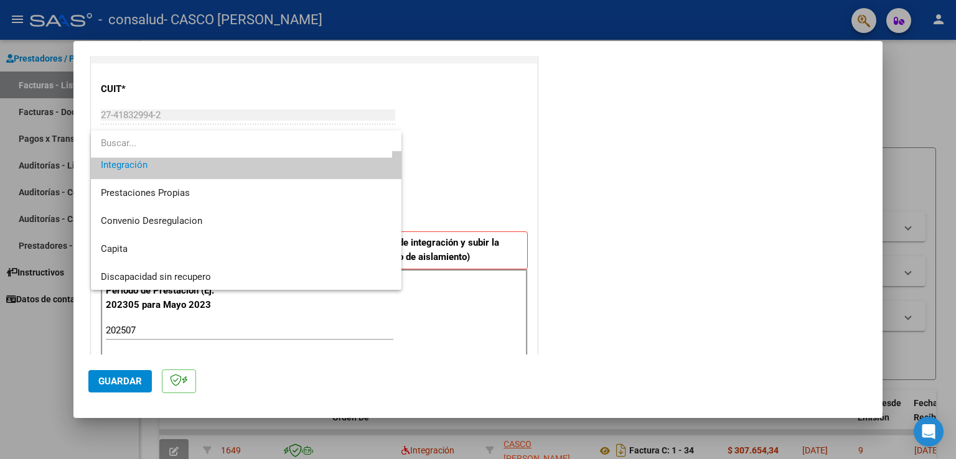
scroll to position [92, 0]
click at [607, 148] on div at bounding box center [478, 229] width 956 height 459
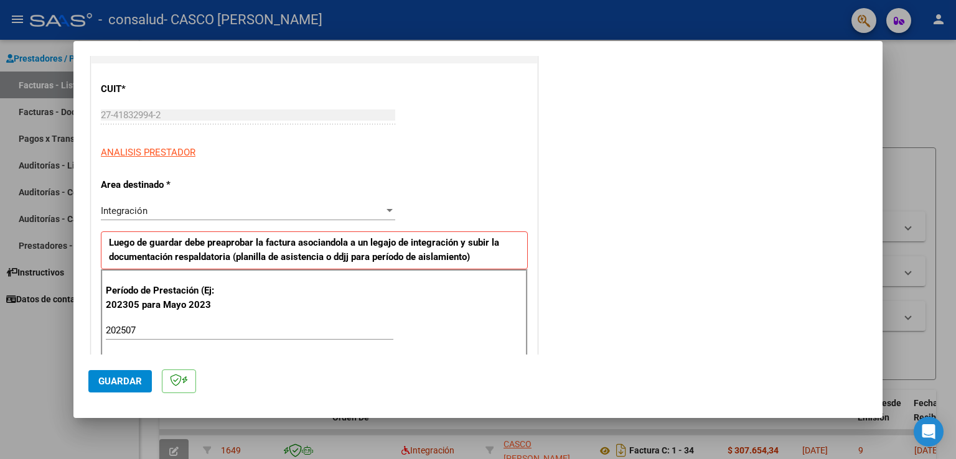
click at [906, 70] on div at bounding box center [478, 229] width 956 height 459
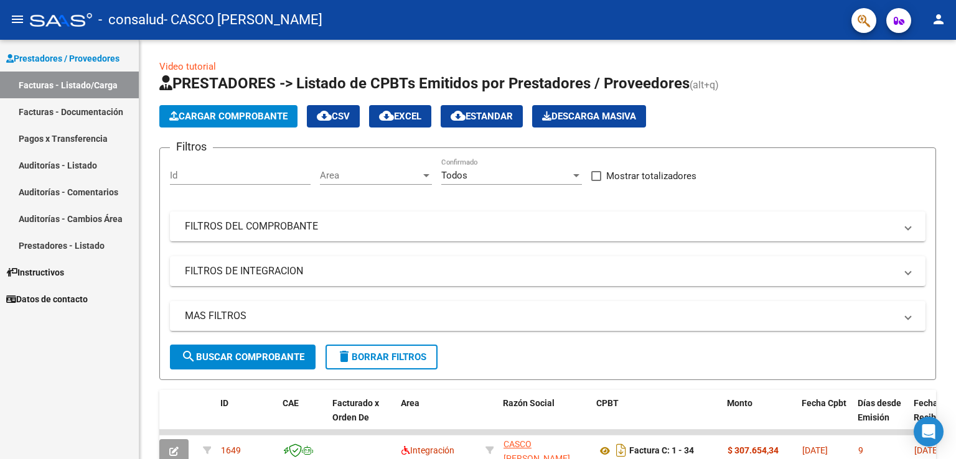
click at [430, 22] on div "- consalud - CASCO [PERSON_NAME]" at bounding box center [436, 19] width 812 height 27
click at [923, 0] on html "menu - consalud - CASCO [PERSON_NAME] person Prestadores / Proveedores Facturas…" at bounding box center [478, 229] width 956 height 459
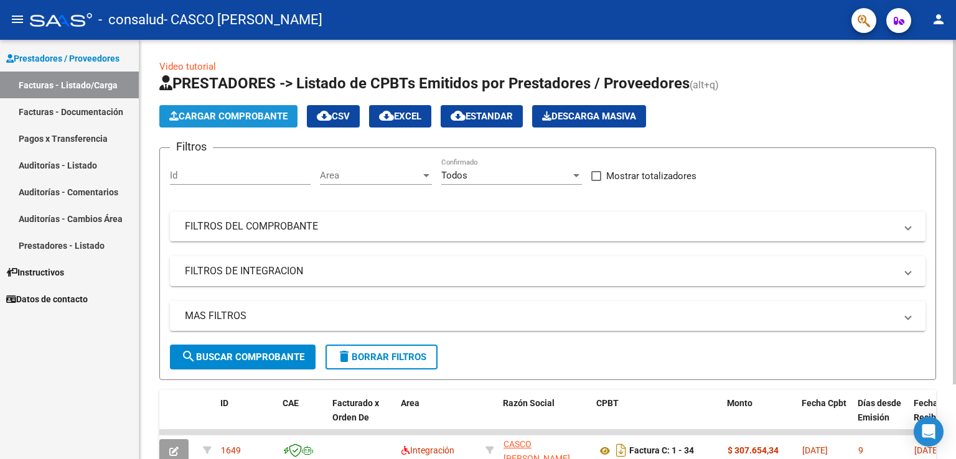
click at [227, 116] on span "Cargar Comprobante" at bounding box center [228, 116] width 118 height 11
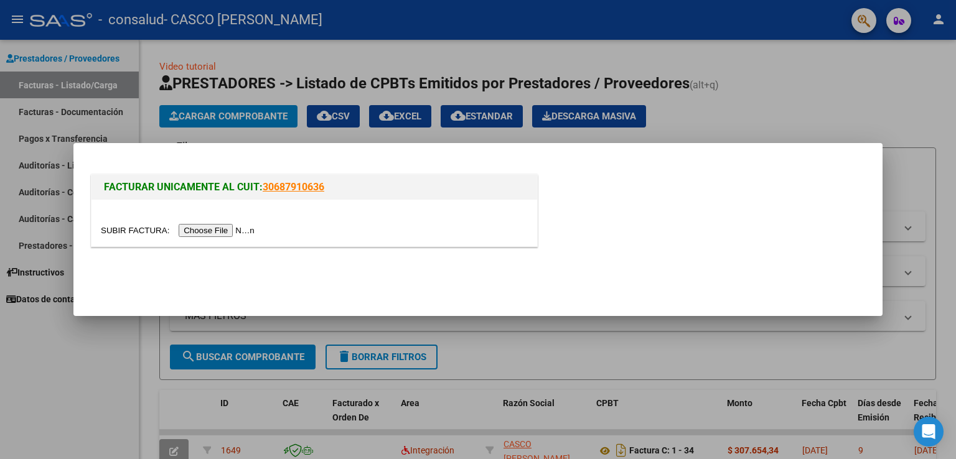
click at [235, 228] on input "file" at bounding box center [179, 230] width 157 height 13
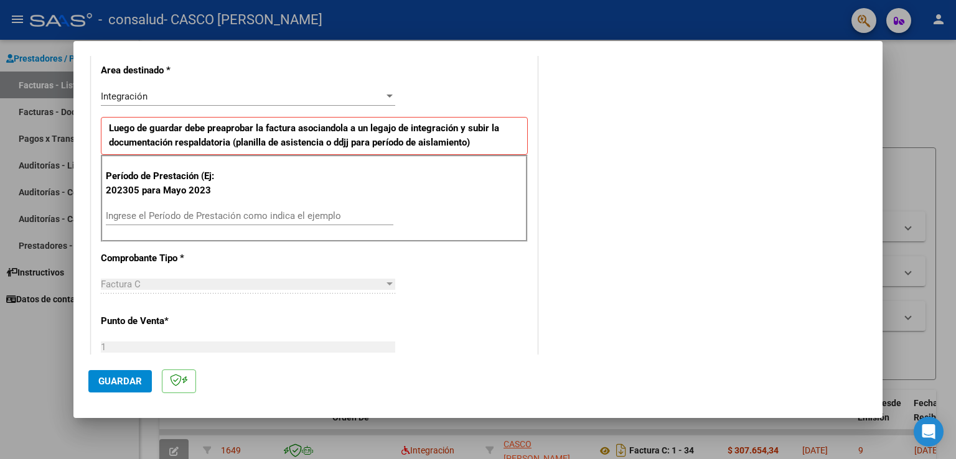
scroll to position [284, 0]
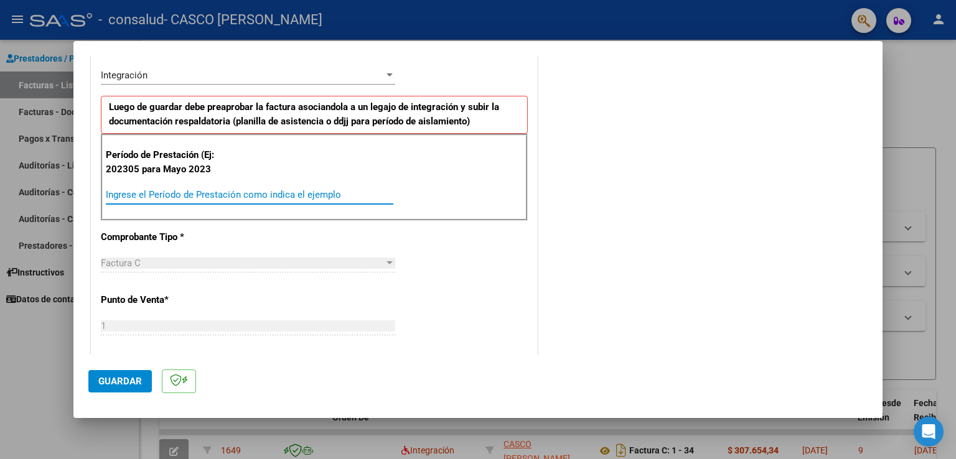
click at [362, 190] on input "Ingrese el Período de Prestación como indica el ejemplo" at bounding box center [250, 194] width 288 height 11
type input "202506"
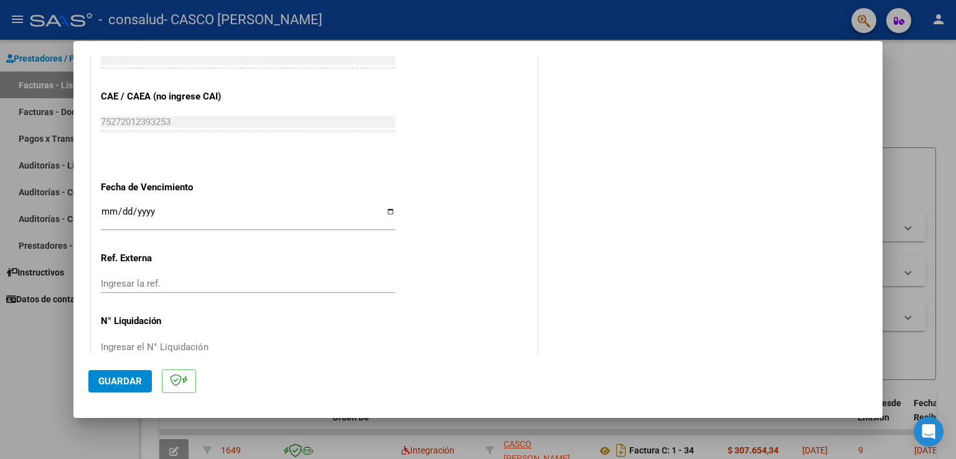
scroll to position [772, 0]
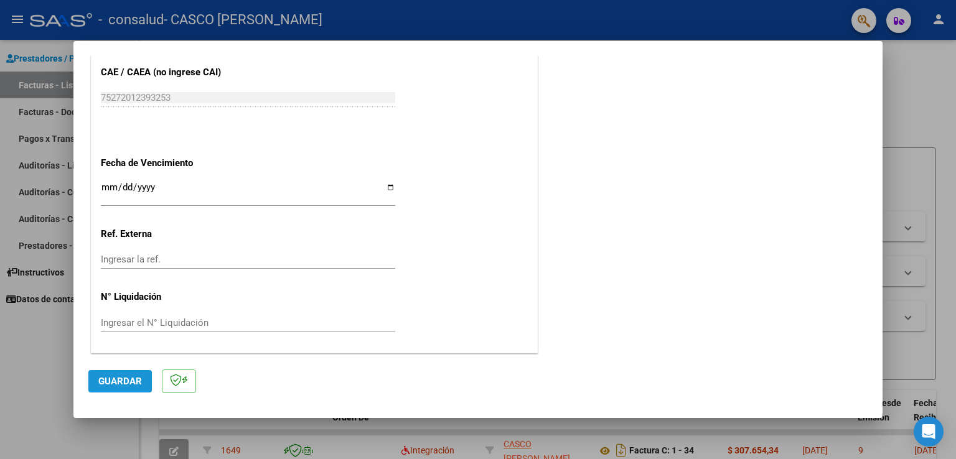
click at [106, 382] on span "Guardar" at bounding box center [120, 381] width 44 height 11
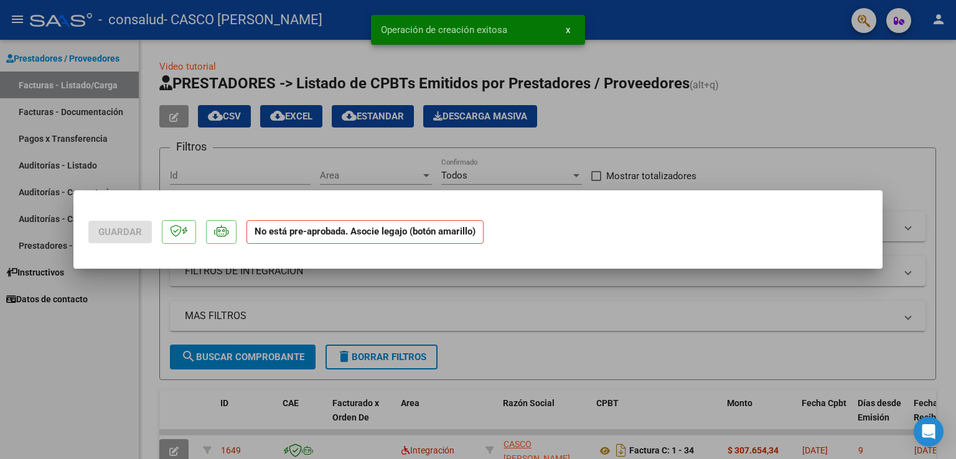
scroll to position [0, 0]
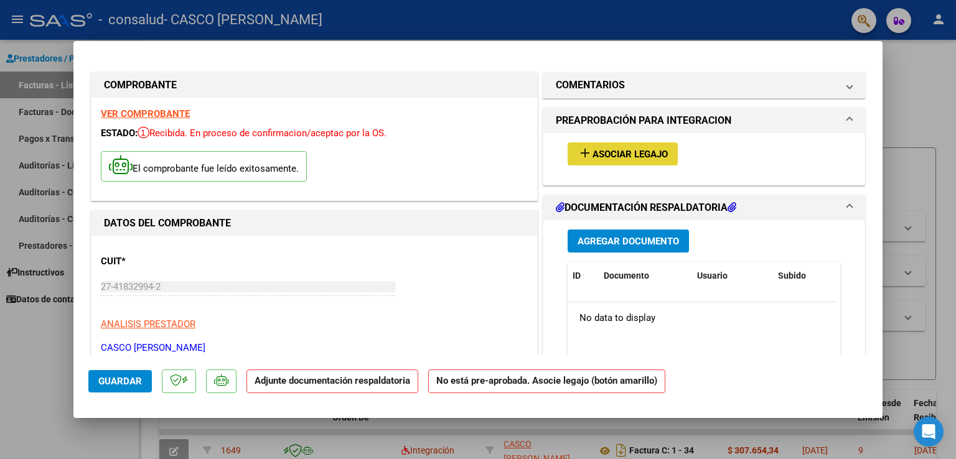
click at [634, 152] on span "Asociar Legajo" at bounding box center [629, 154] width 75 height 11
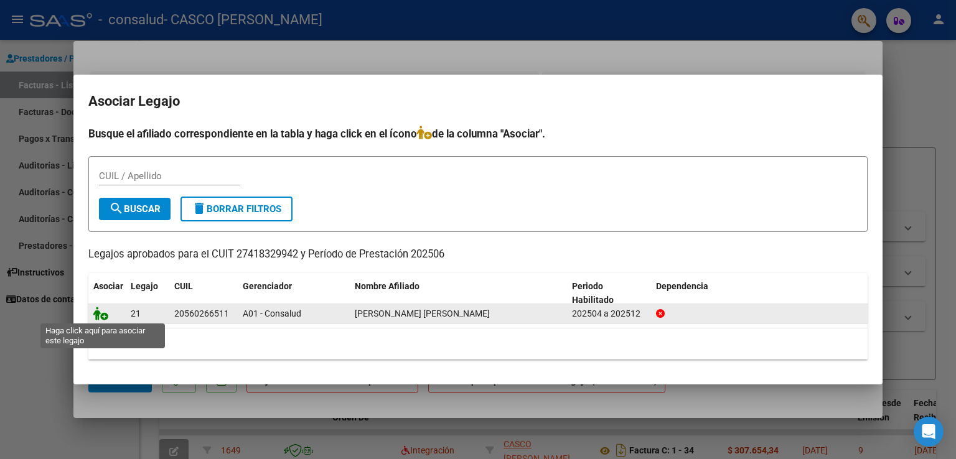
click at [103, 312] on icon at bounding box center [100, 314] width 15 height 14
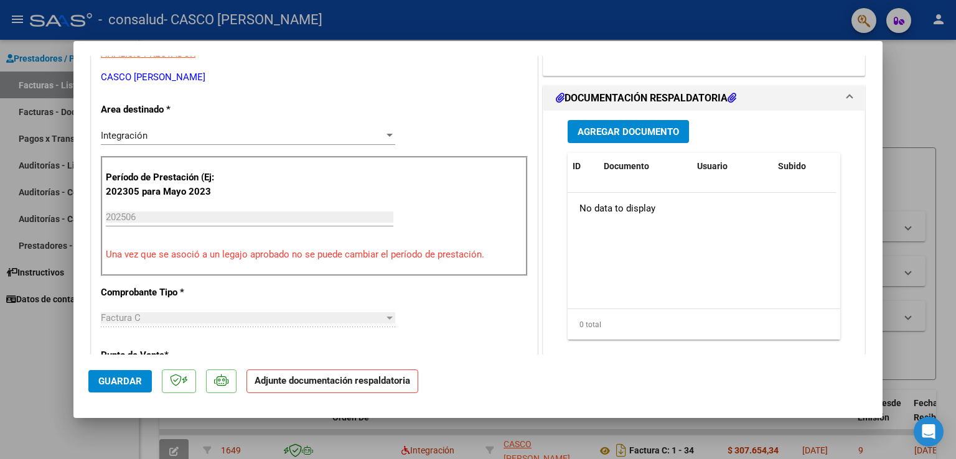
scroll to position [281, 0]
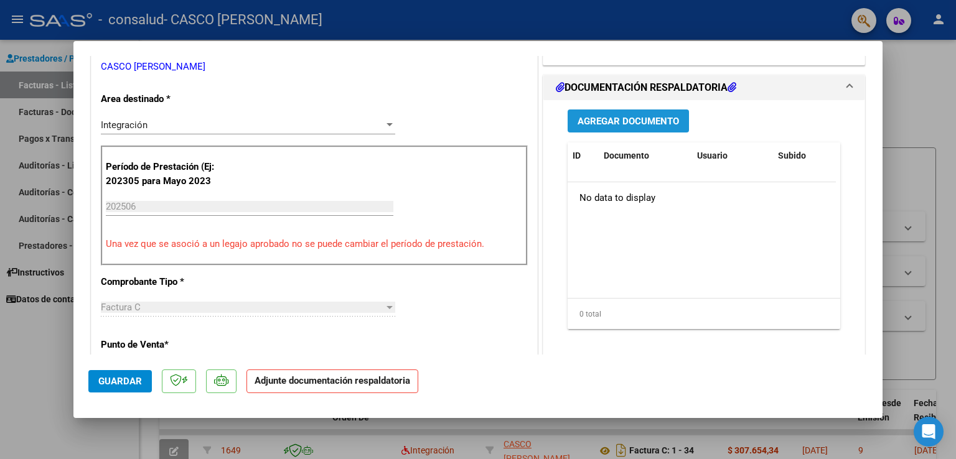
click at [627, 122] on span "Agregar Documento" at bounding box center [628, 121] width 101 height 11
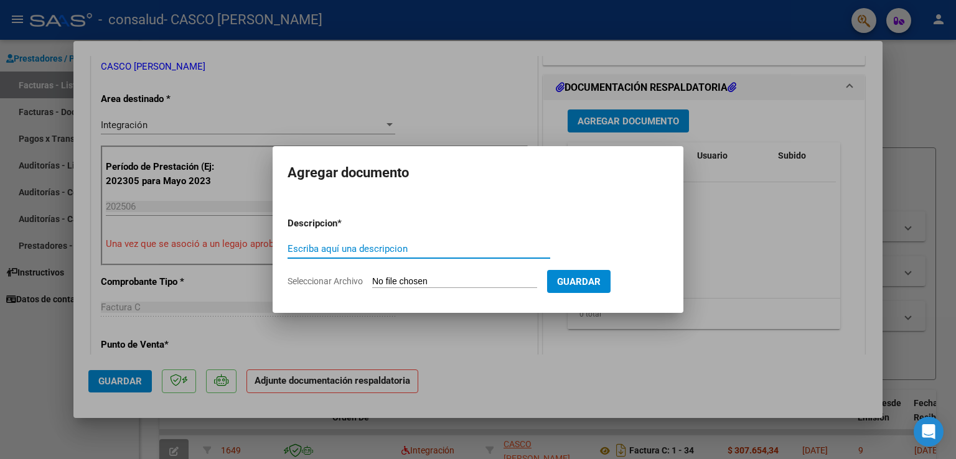
click at [436, 253] on input "Escriba aquí una descripcion" at bounding box center [419, 248] width 263 height 11
type input "asistencia"
click at [510, 276] on app-file-uploader "Seleccionar Archivo" at bounding box center [418, 281] width 260 height 11
click at [467, 282] on input "Seleccionar Archivo" at bounding box center [454, 282] width 165 height 12
type input "C:\fakepath\CamScanner [DATE] 10.14.pdf"
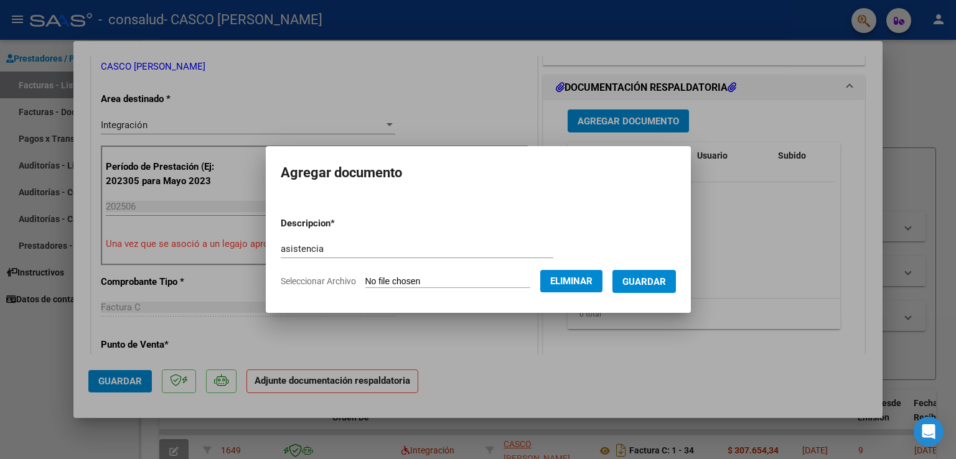
click at [644, 284] on span "Guardar" at bounding box center [644, 281] width 44 height 11
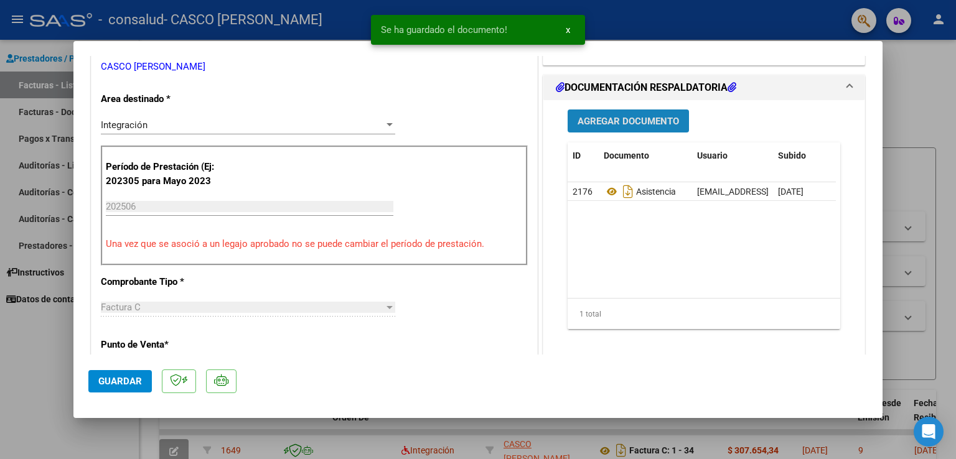
click at [637, 123] on span "Agregar Documento" at bounding box center [628, 121] width 101 height 11
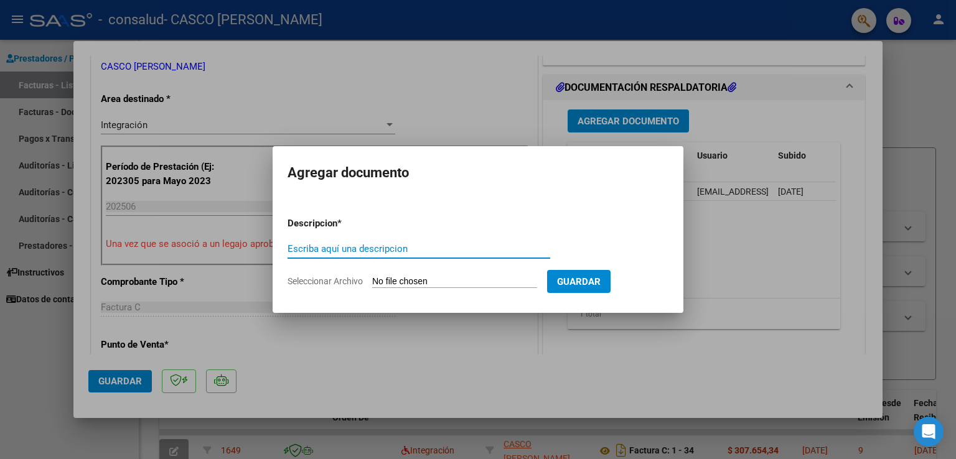
click at [446, 247] on input "Escriba aquí una descripcion" at bounding box center [419, 248] width 263 height 11
type input "comprobante del cae"
click at [458, 278] on input "Seleccionar Archivo" at bounding box center [454, 282] width 165 height 12
type input "C:\fakepath\constatacion CAE.pdf"
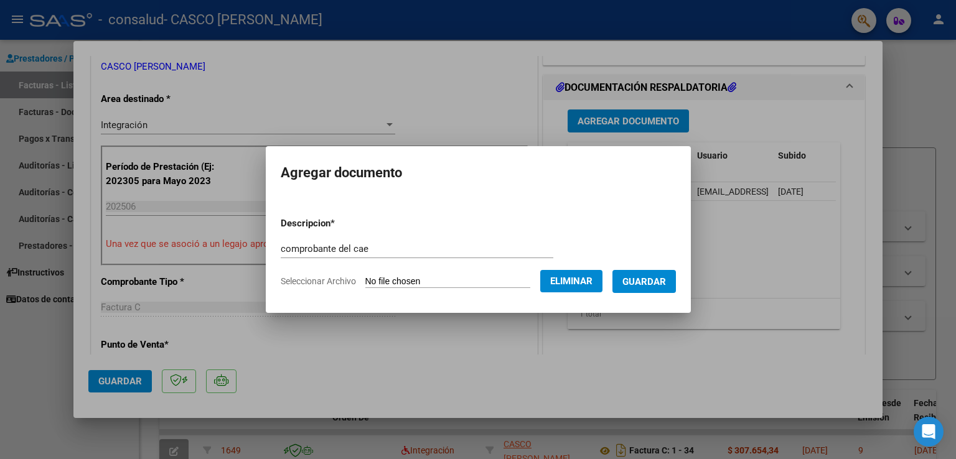
click at [639, 282] on span "Guardar" at bounding box center [644, 281] width 44 height 11
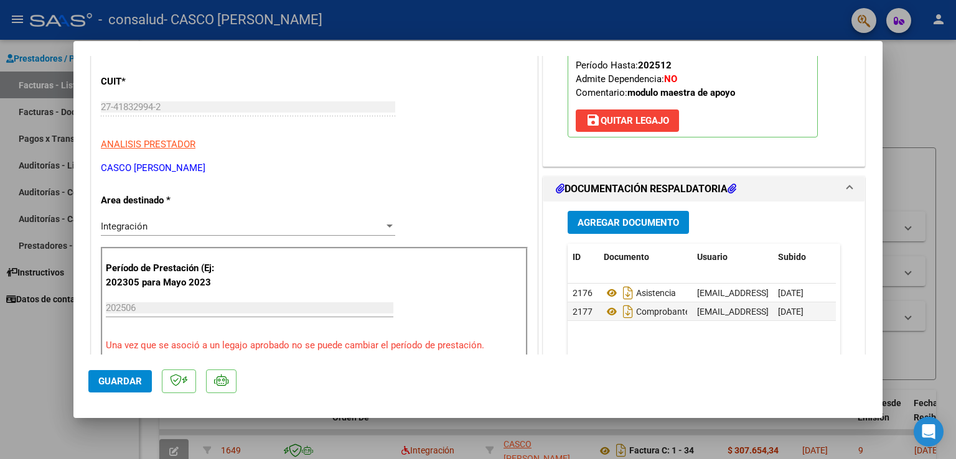
scroll to position [182, 0]
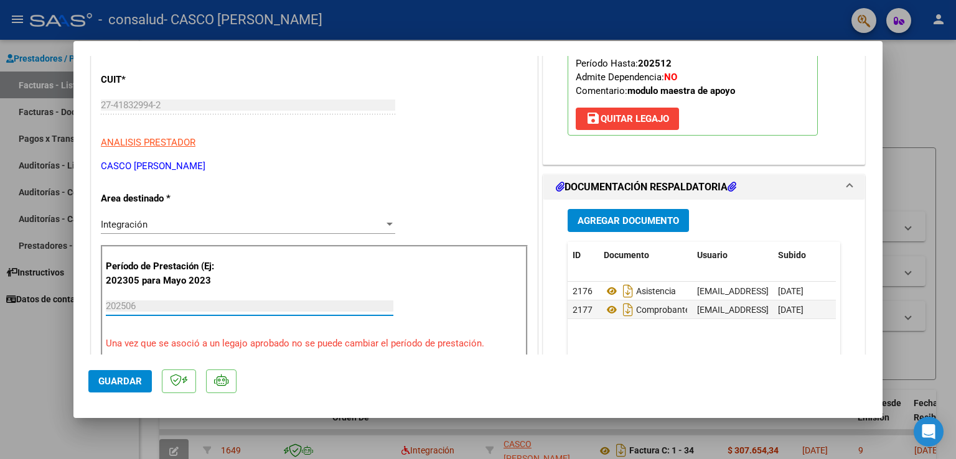
click at [286, 302] on input "202506" at bounding box center [250, 306] width 288 height 11
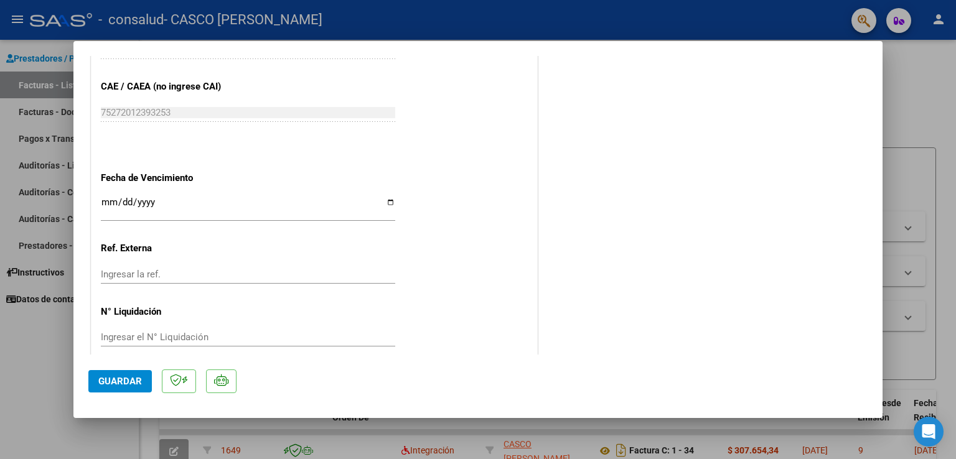
scroll to position [0, 0]
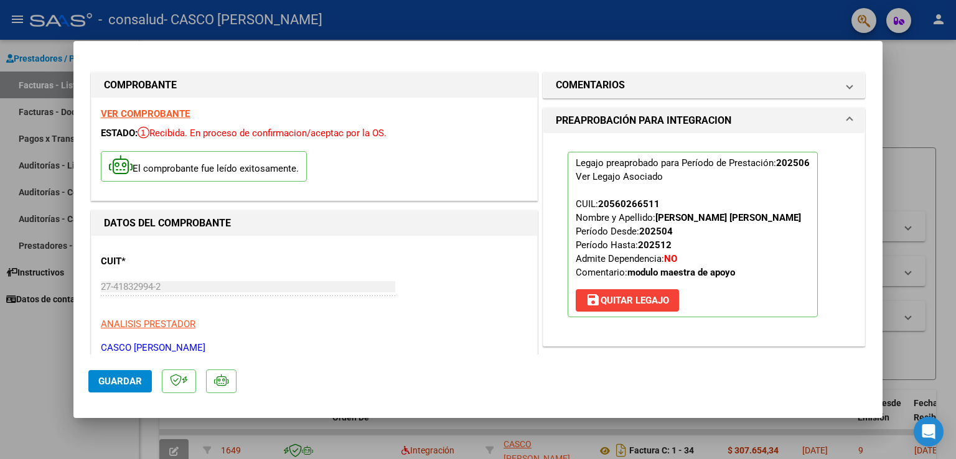
click at [127, 383] on span "Guardar" at bounding box center [120, 381] width 44 height 11
click at [901, 146] on div at bounding box center [478, 229] width 956 height 459
type input "$ 0,00"
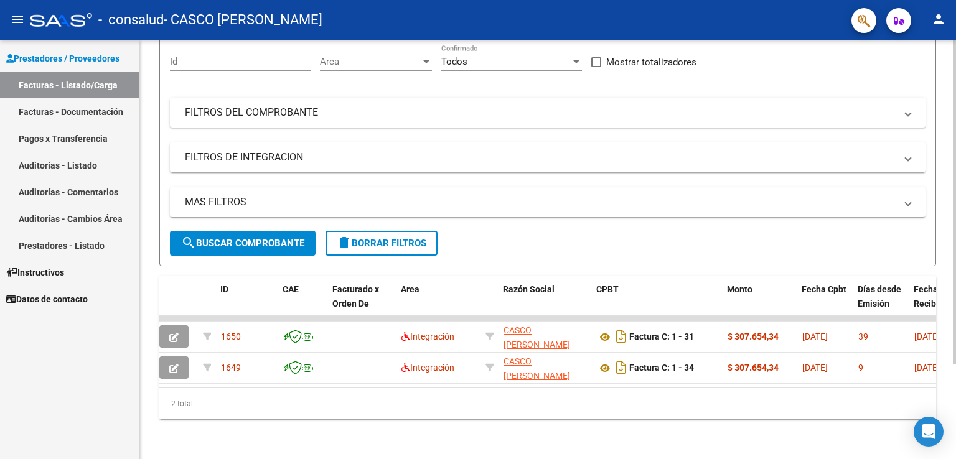
scroll to position [122, 0]
click at [948, 200] on div "Video tutorial PRESTADORES -> Listado de CPBTs Emitidos por Prestadores / Prove…" at bounding box center [549, 192] width 820 height 533
